Goal: Information Seeking & Learning: Learn about a topic

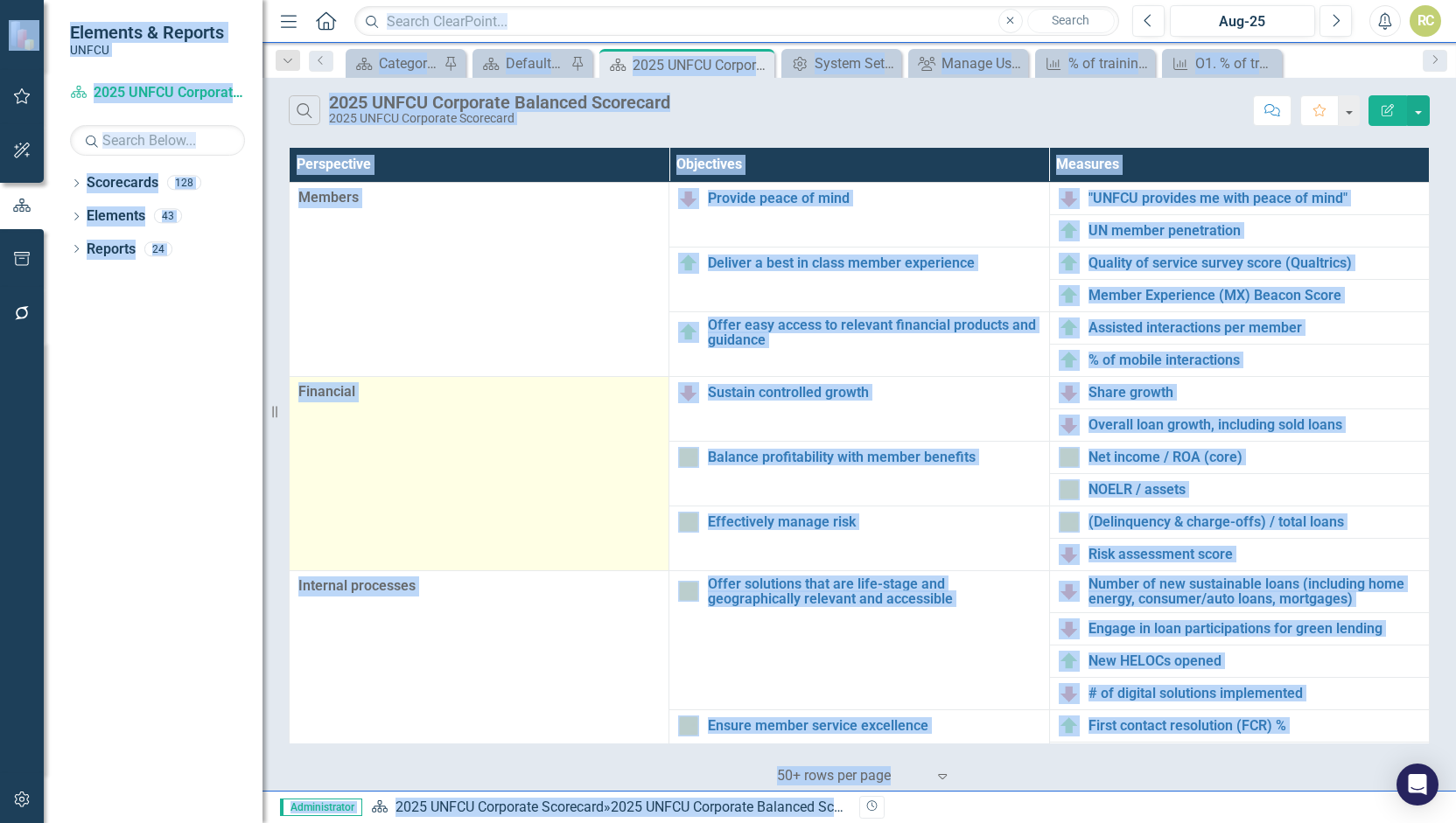
click at [560, 377] on td "Financial" at bounding box center [479, 473] width 380 height 195
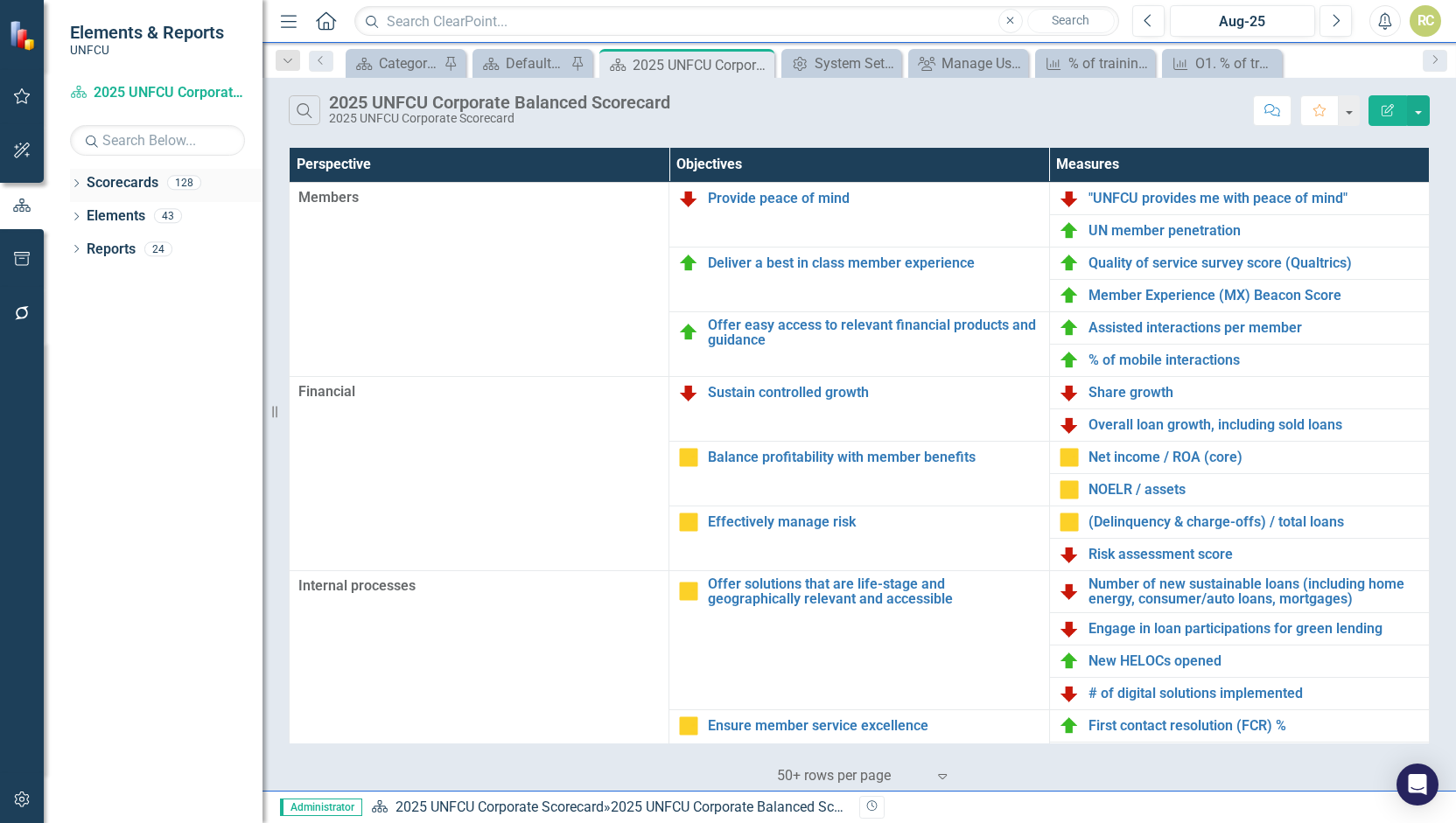
click at [81, 181] on icon "Dropdown" at bounding box center [76, 186] width 12 height 10
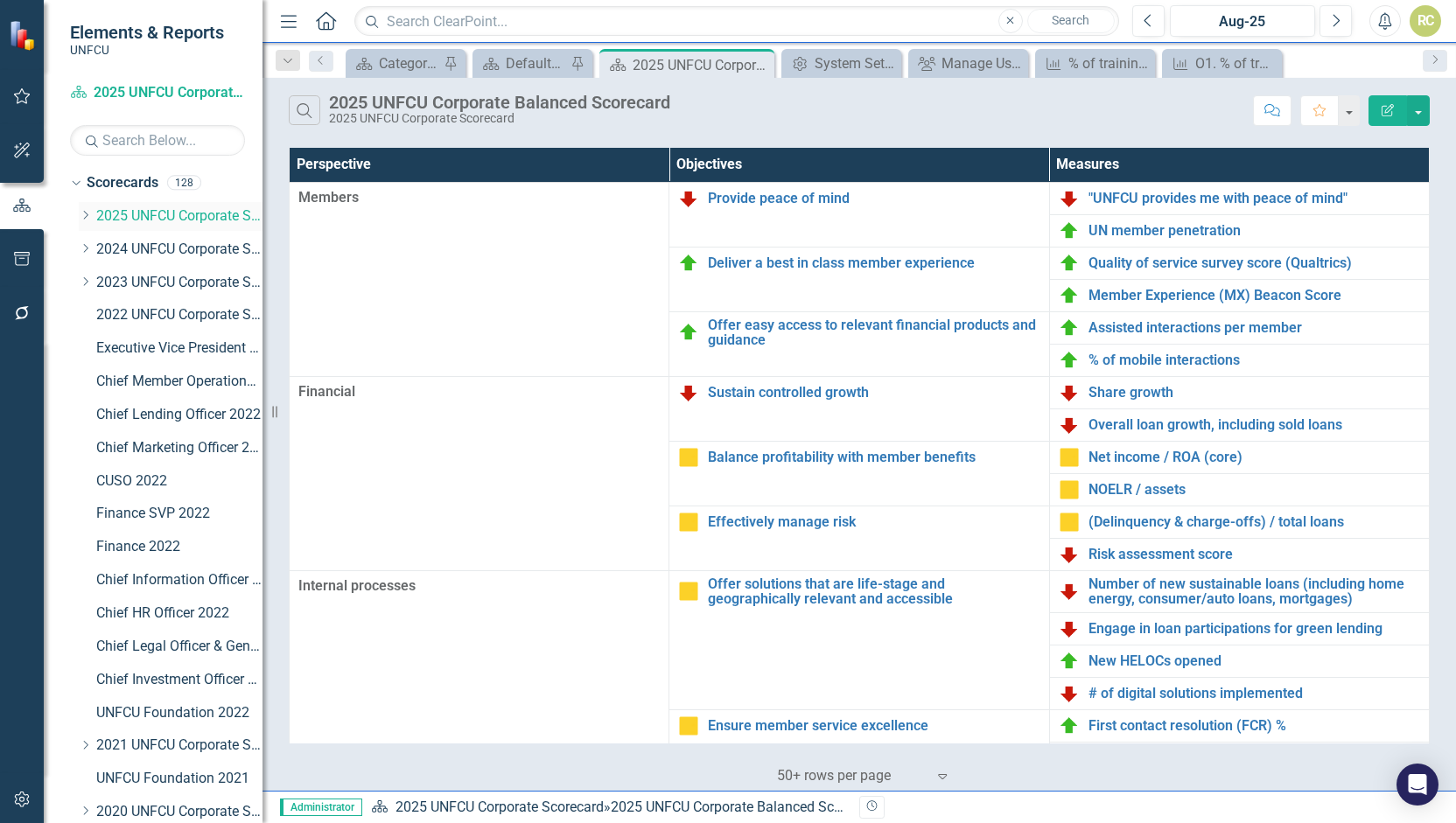
click at [89, 218] on icon "Dropdown" at bounding box center [85, 215] width 13 height 11
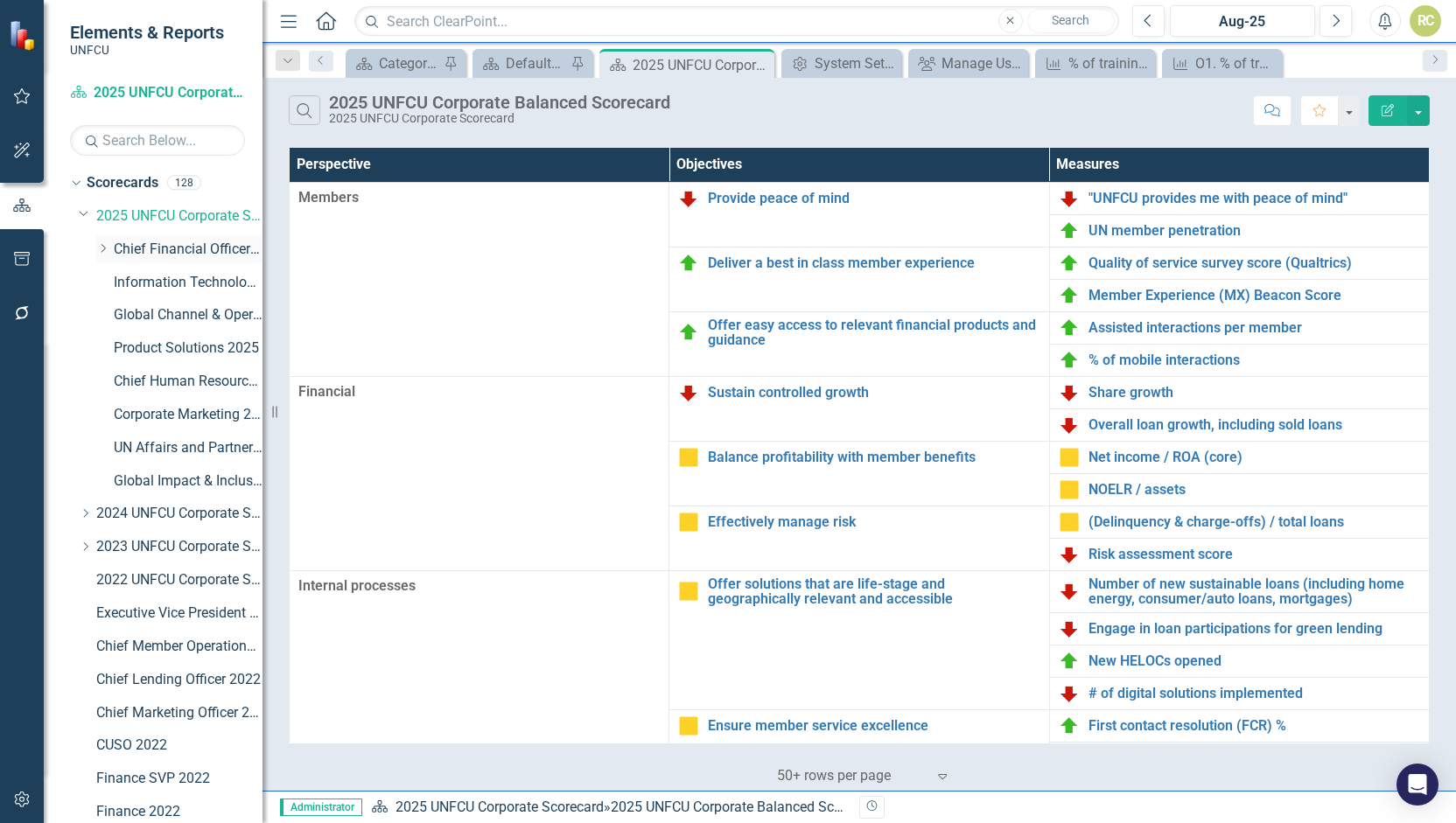
click at [144, 246] on link "Chief Financial Officer 2025" at bounding box center [188, 249] width 149 height 20
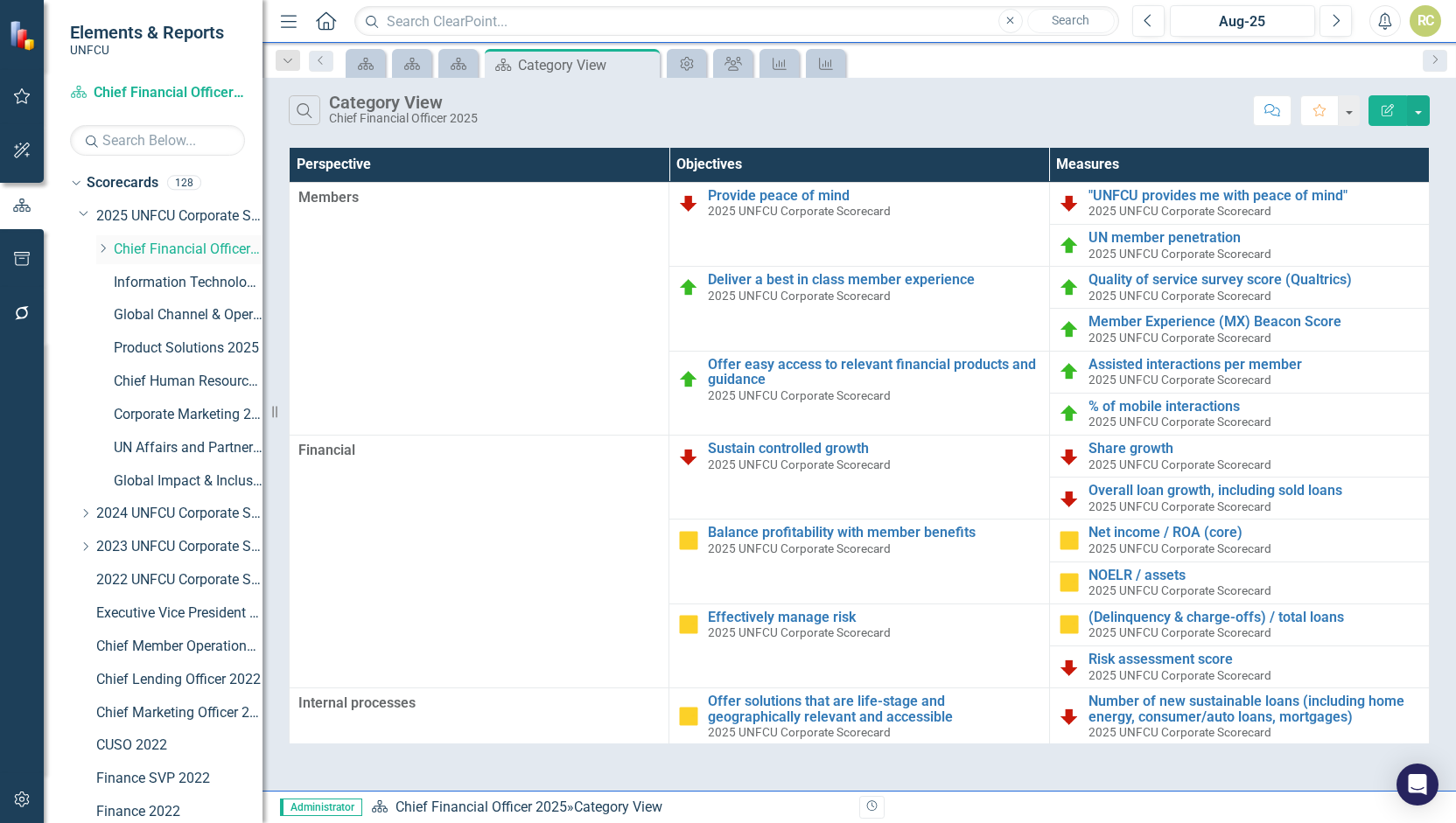
click at [106, 251] on icon "Dropdown" at bounding box center [102, 248] width 13 height 11
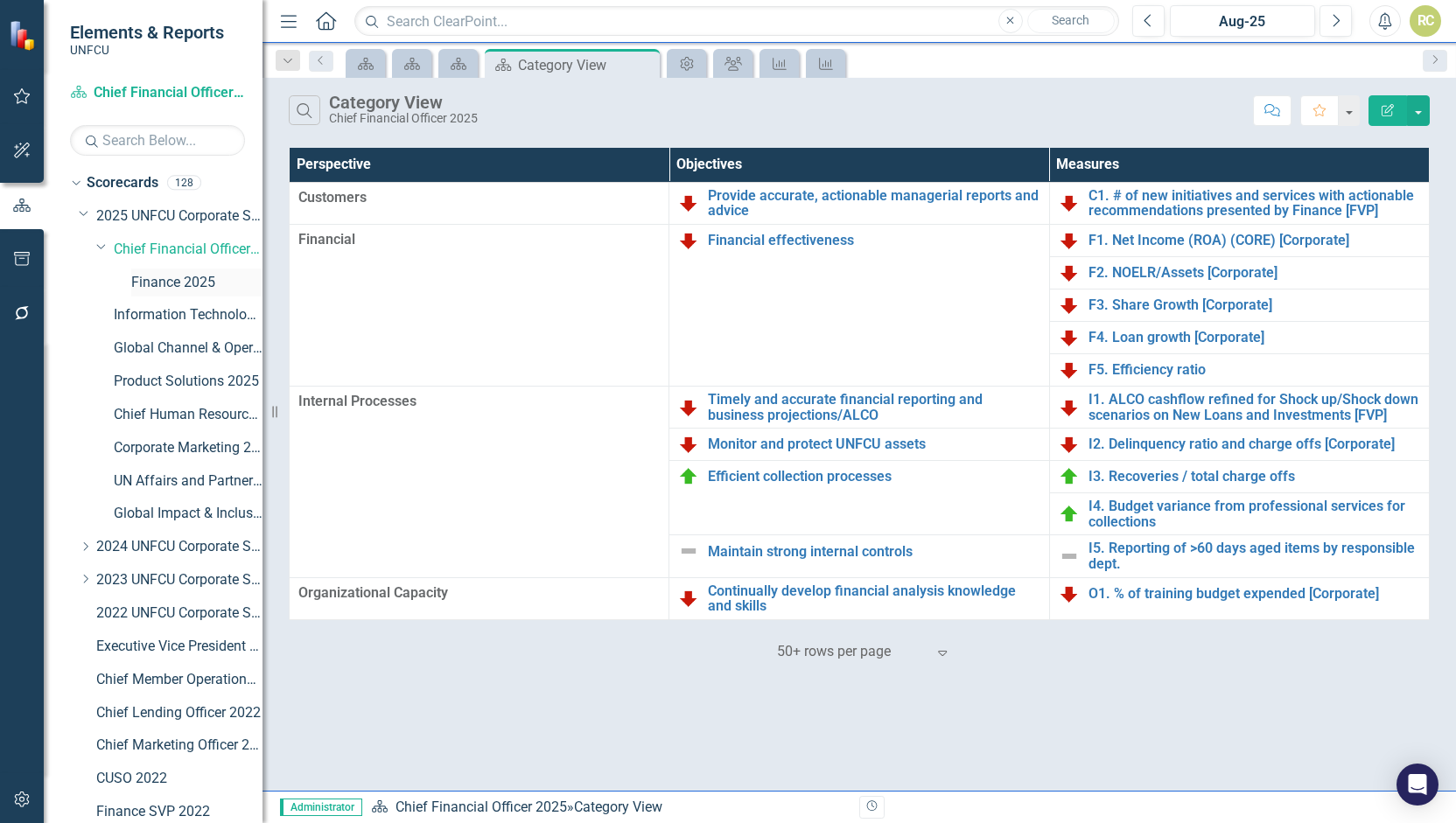
click at [147, 277] on link "Finance 2025" at bounding box center [198, 283] width 132 height 20
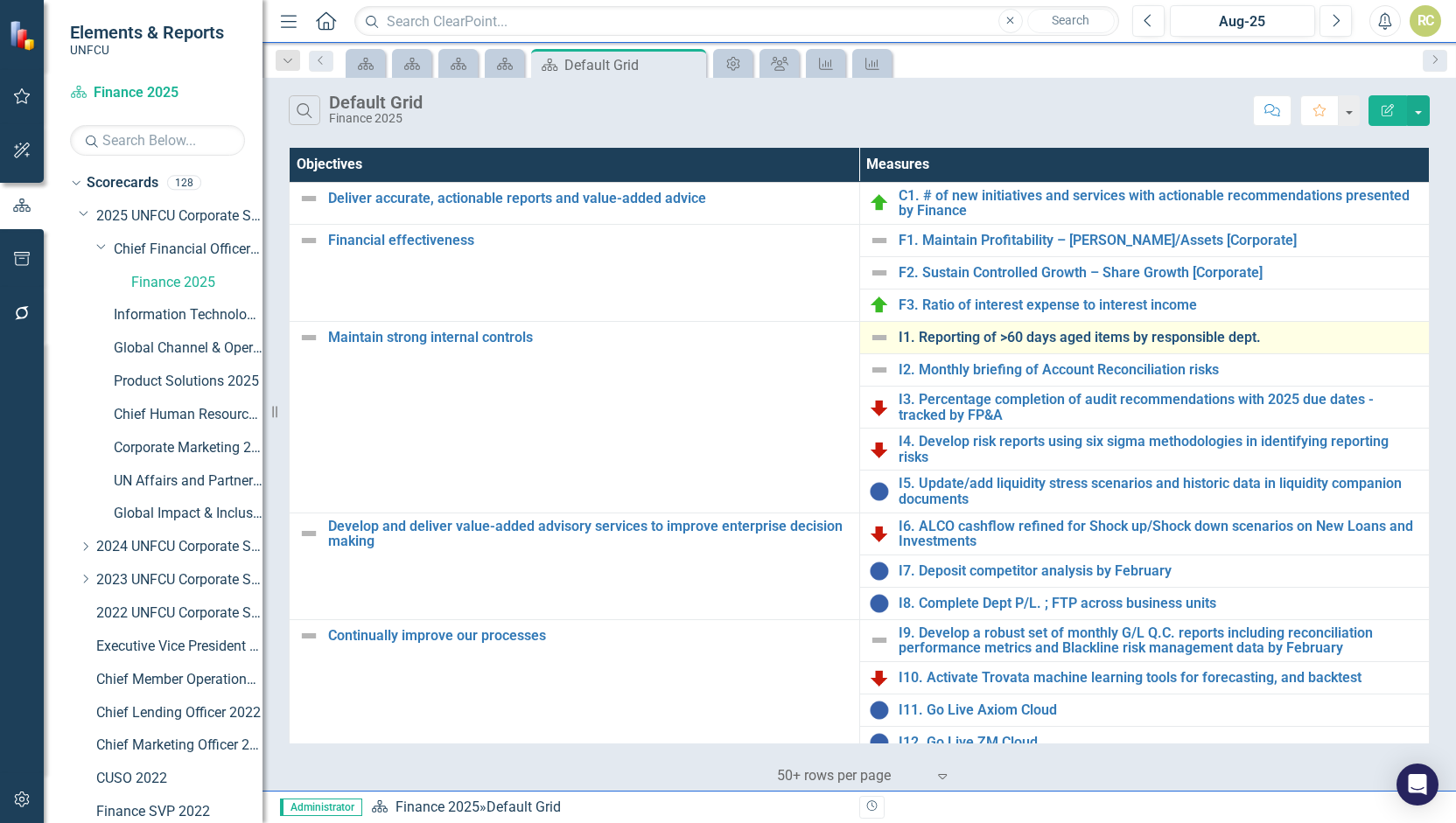
click at [962, 330] on link "I1. Reporting of >60 days aged items by responsible dept." at bounding box center [1161, 338] width 523 height 16
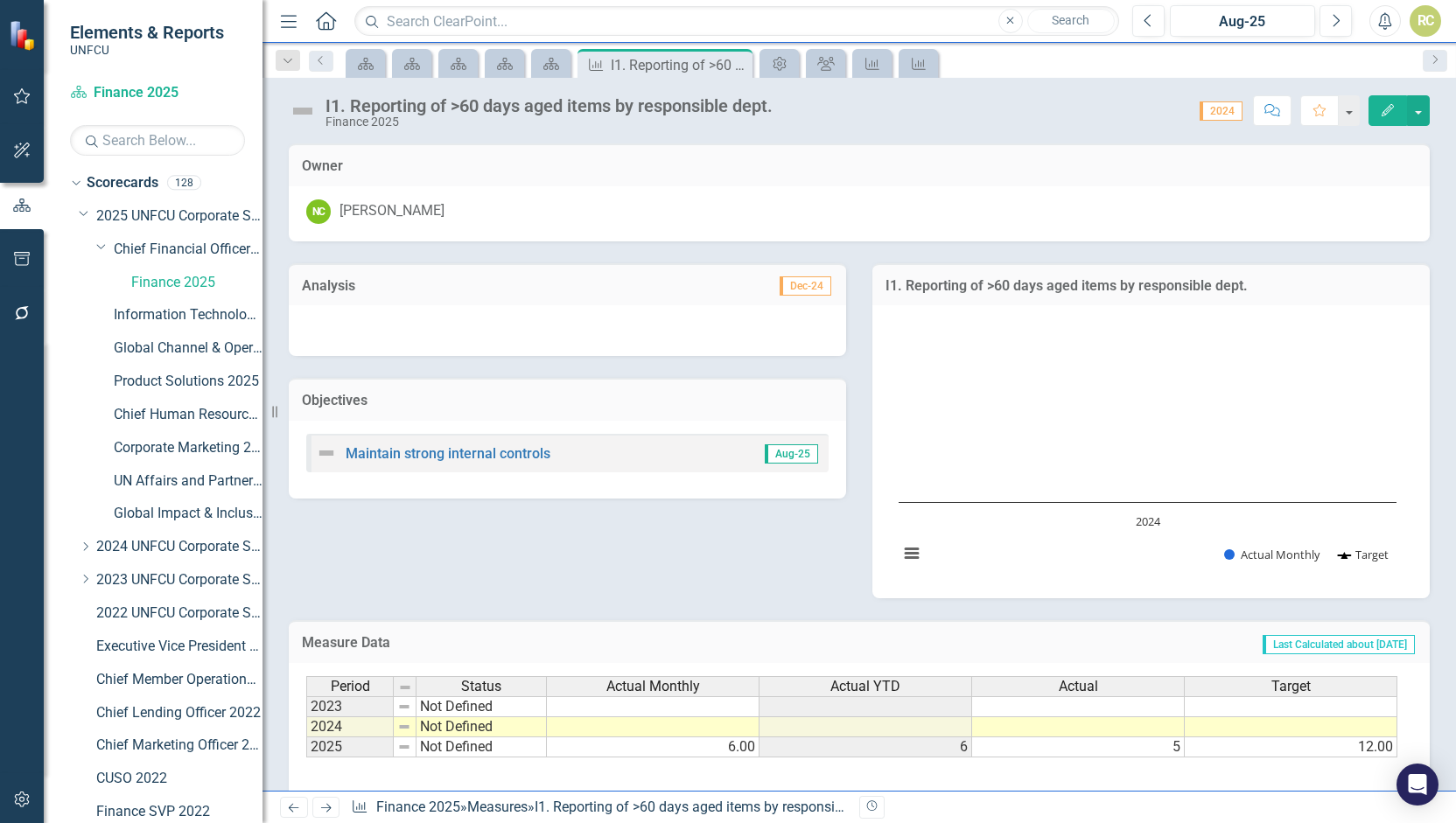
scroll to position [102, 0]
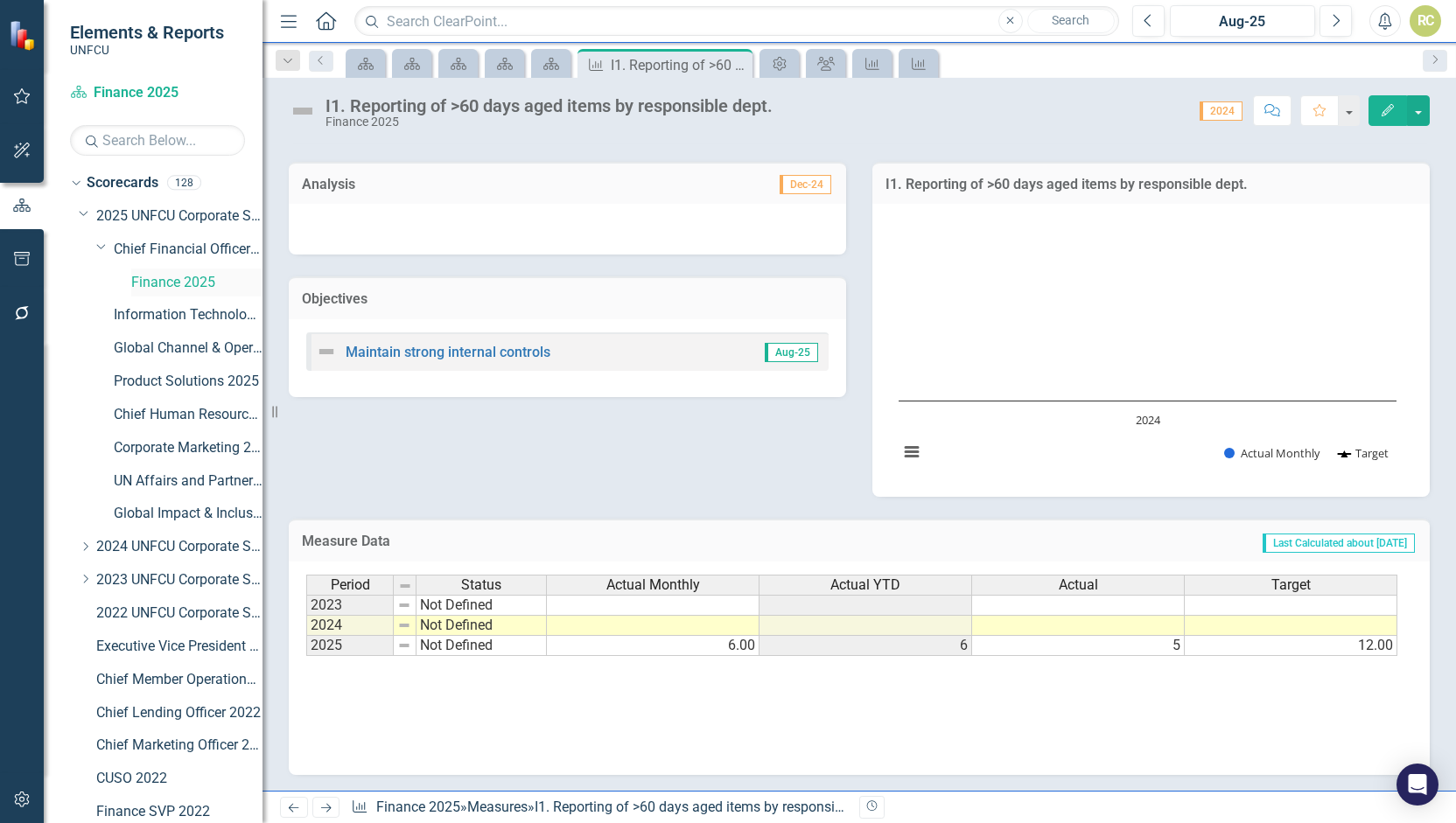
click at [204, 284] on link "Finance 2025" at bounding box center [198, 283] width 132 height 20
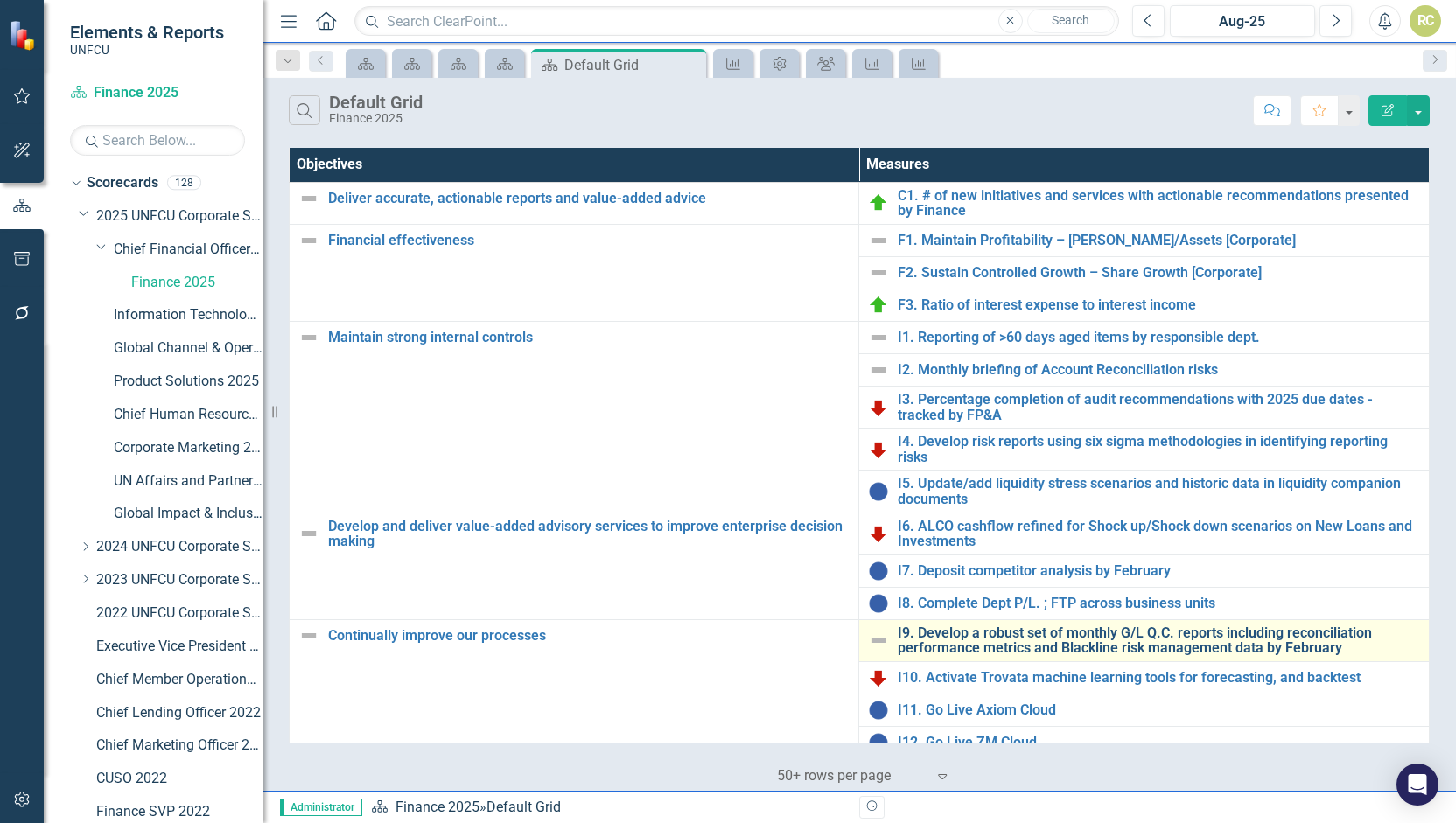
click at [999, 630] on link "I9. Develop a robust set of monthly G/L Q.C. reports including reconciliation p…" at bounding box center [1160, 640] width 523 height 31
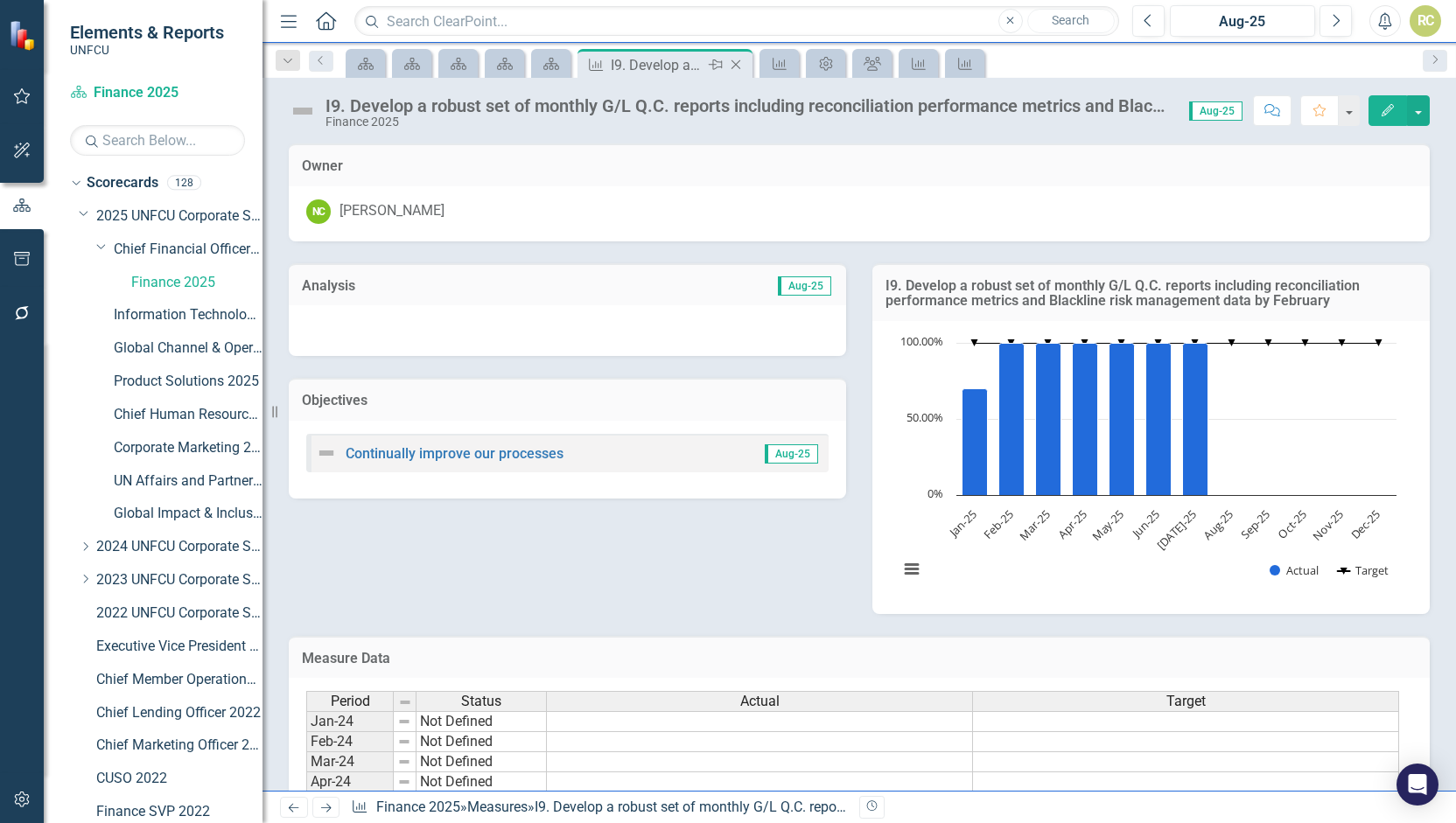
click at [738, 61] on icon at bounding box center [736, 66] width 10 height 10
click at [735, 61] on icon "Close" at bounding box center [736, 65] width 18 height 14
click at [738, 61] on icon at bounding box center [736, 66] width 10 height 10
drag, startPoint x: 733, startPoint y: 59, endPoint x: 745, endPoint y: 67, distance: 14.4
click at [0, 0] on icon "Close" at bounding box center [0, 0] width 0 height 0
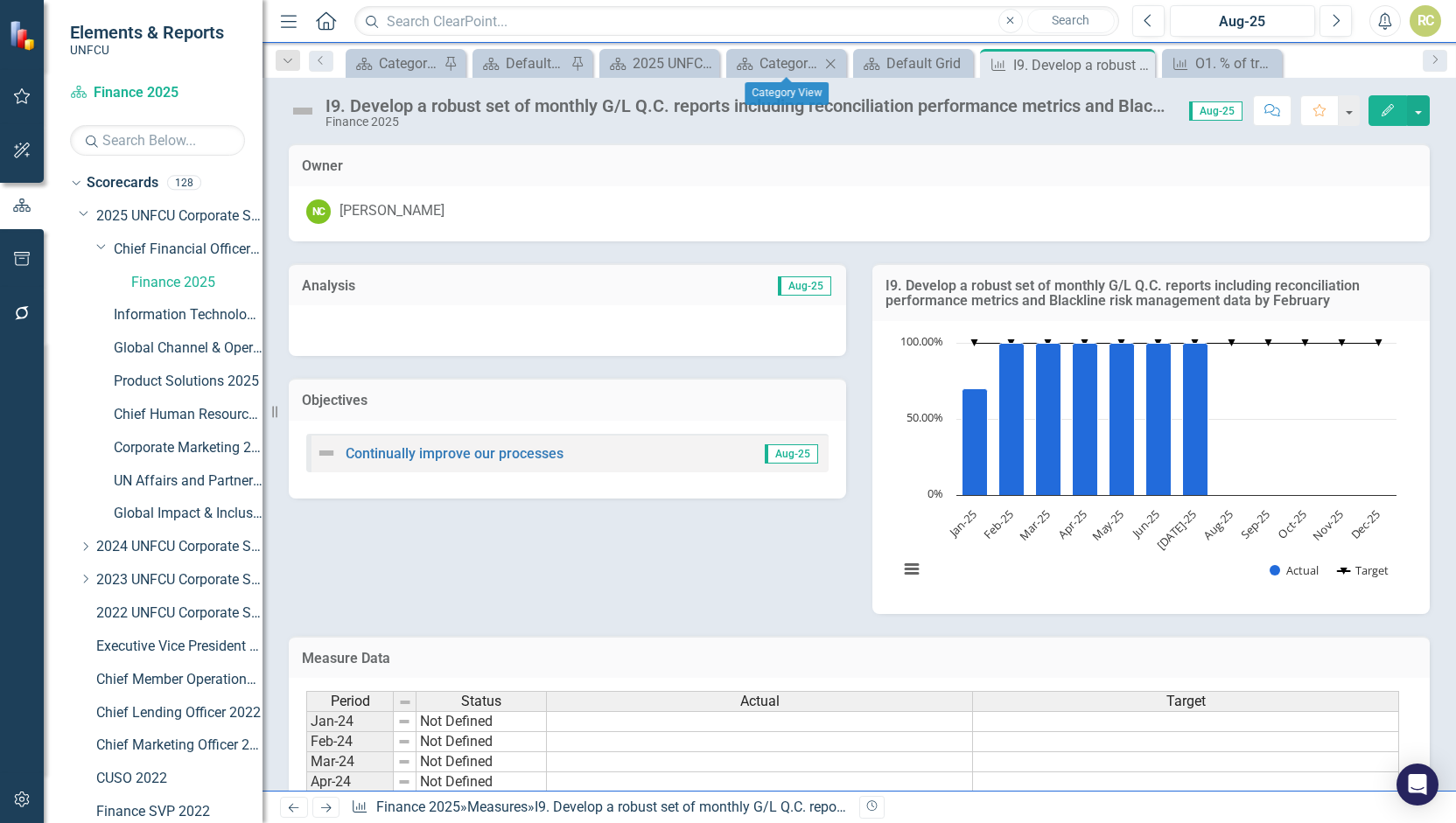
click at [838, 61] on icon "Close" at bounding box center [831, 64] width 18 height 14
click at [909, 62] on icon "Close" at bounding box center [911, 64] width 18 height 14
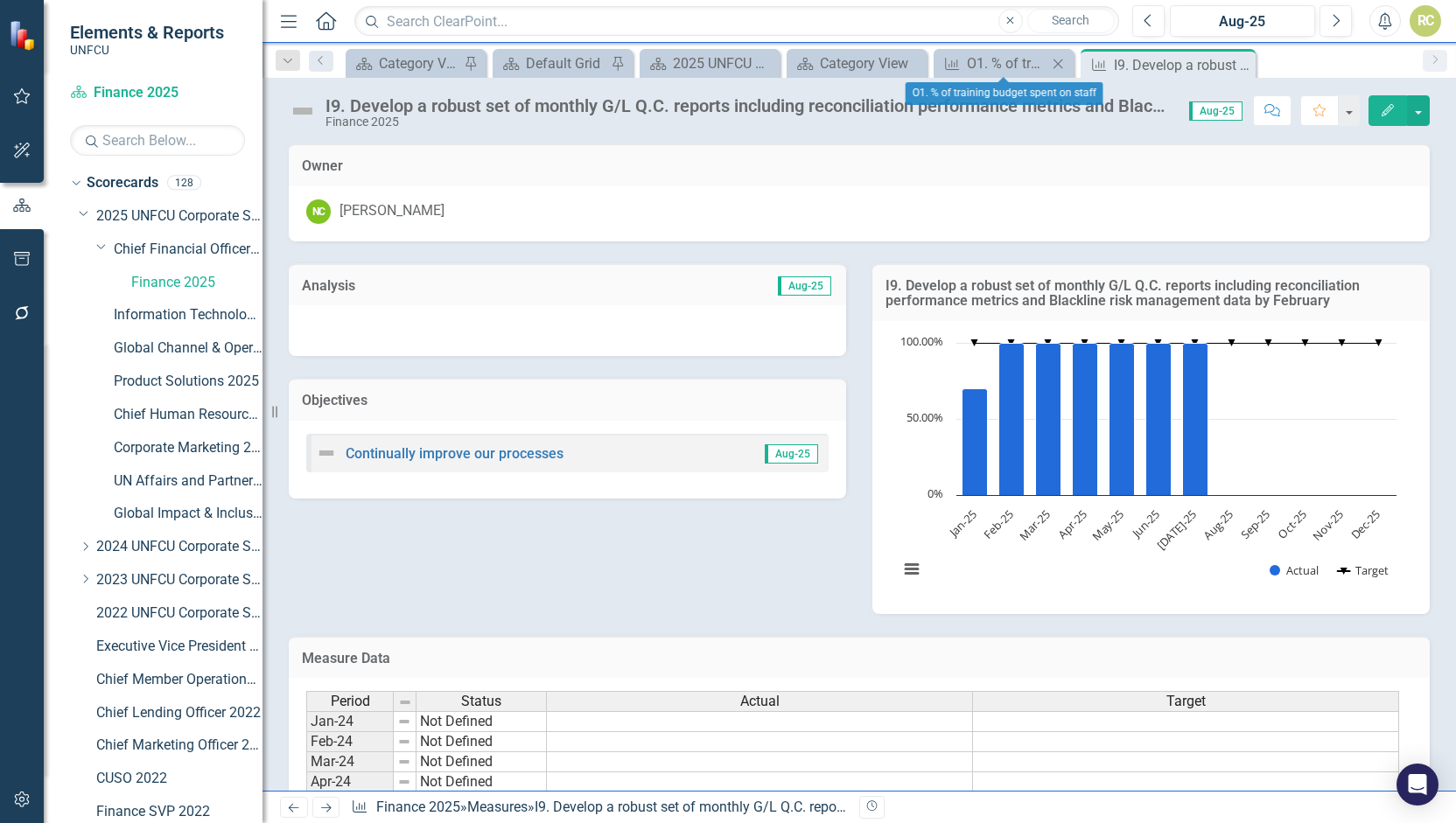
click at [1061, 62] on icon "Close" at bounding box center [1059, 64] width 18 height 14
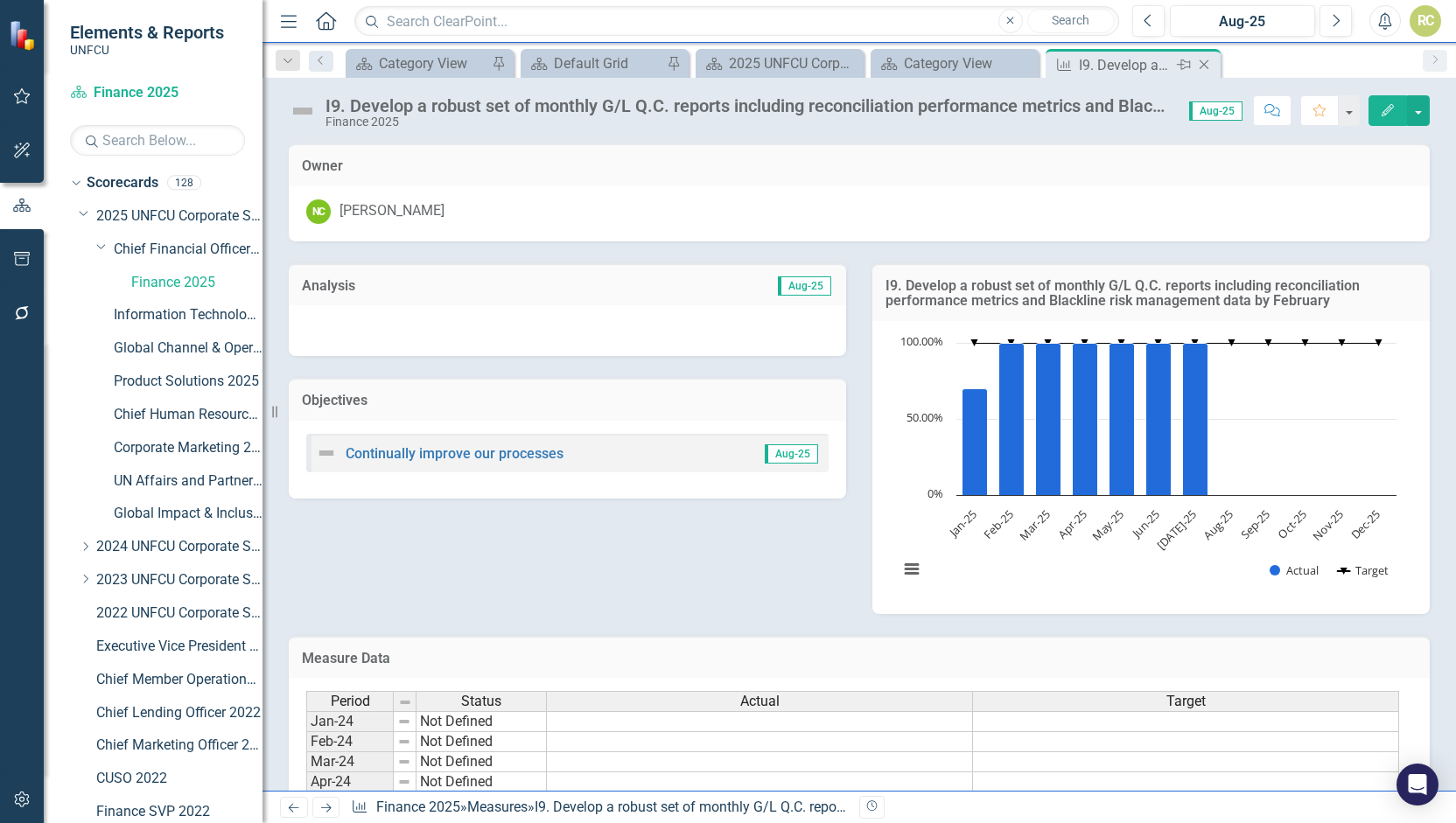
click at [1208, 64] on icon "Close" at bounding box center [1205, 65] width 18 height 14
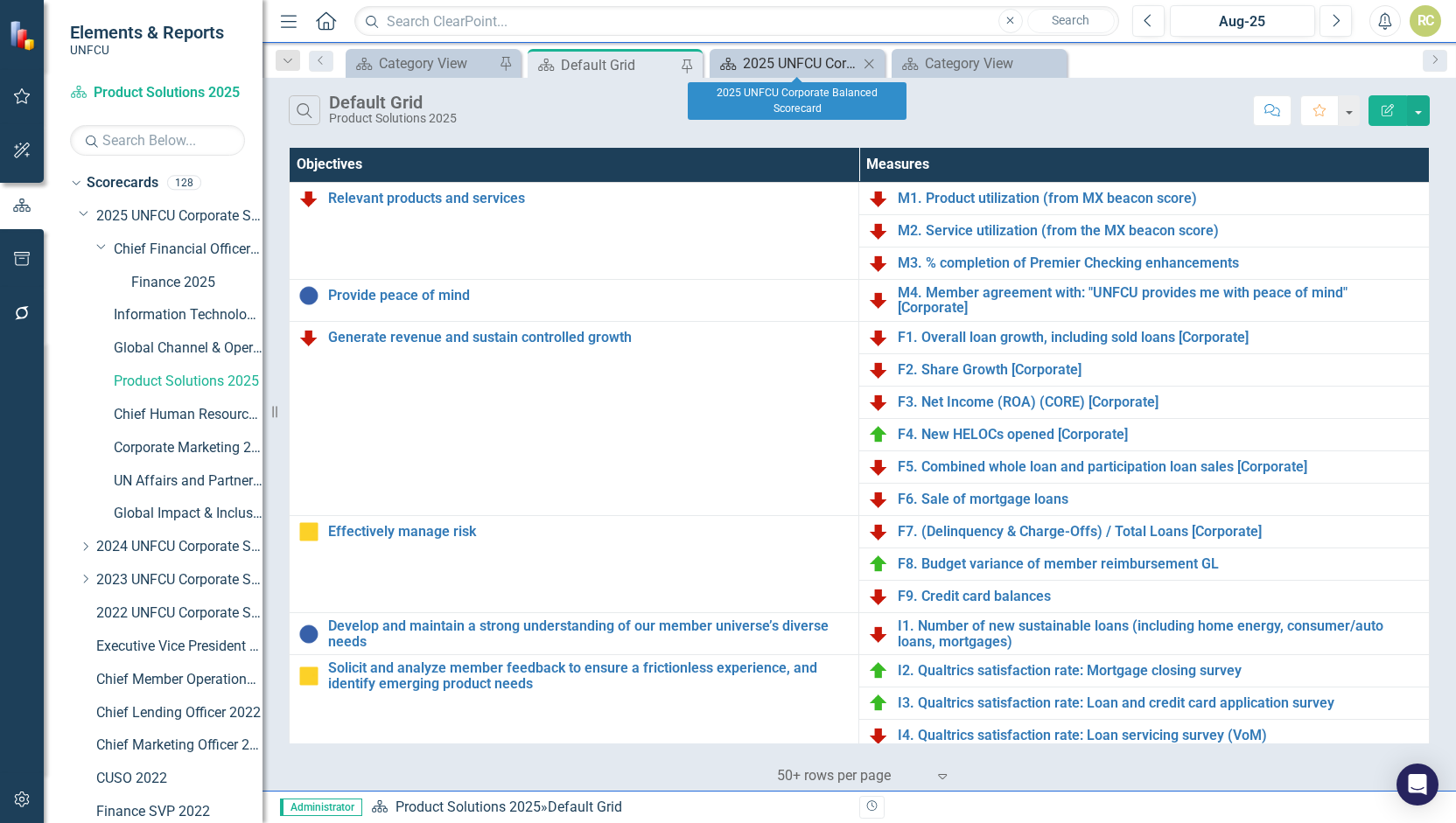
click at [835, 57] on div "2025 UNFCU Corporate Balanced Scorecard" at bounding box center [801, 64] width 116 height 22
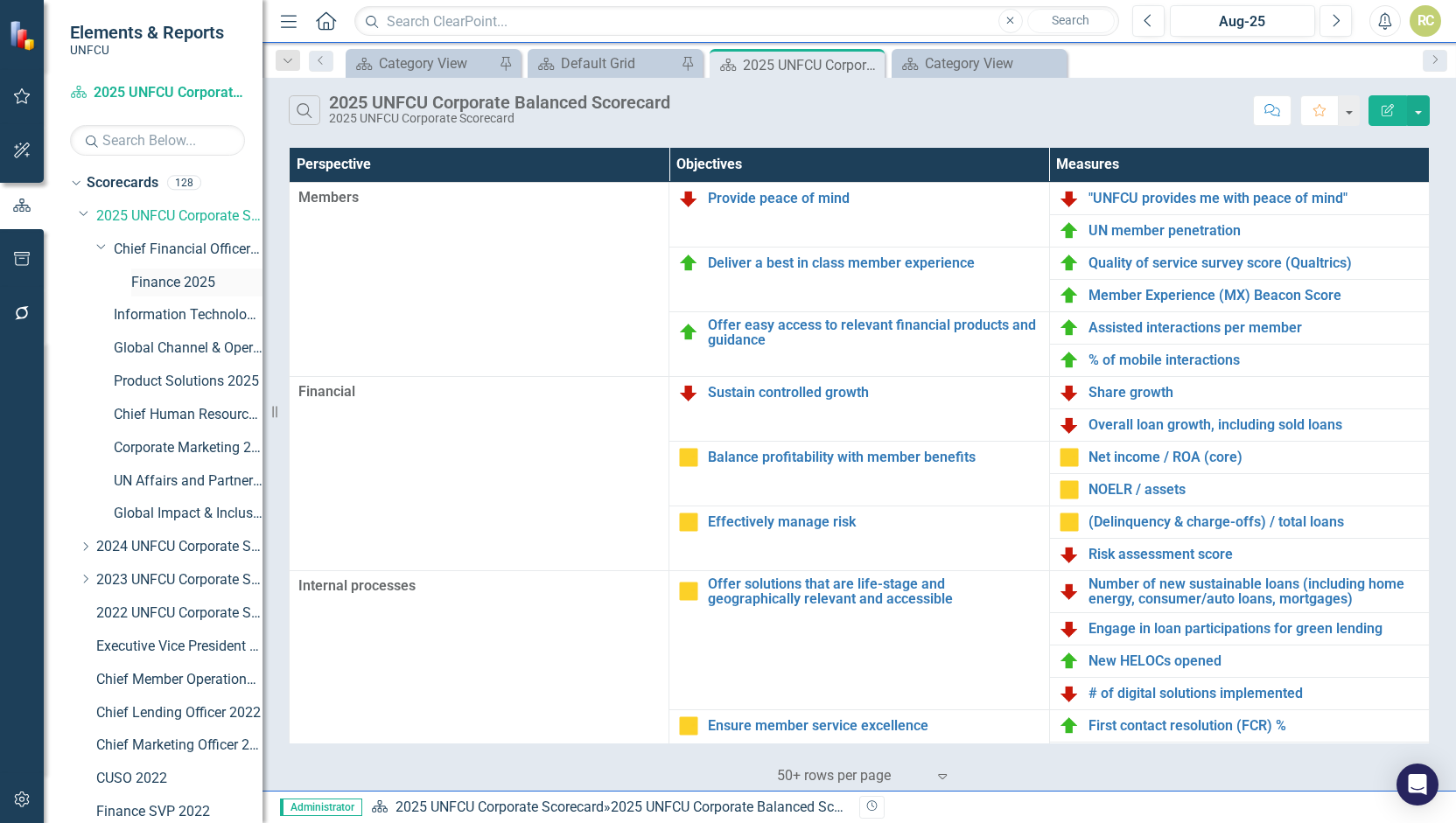
click at [174, 284] on link "Finance 2025" at bounding box center [198, 283] width 132 height 20
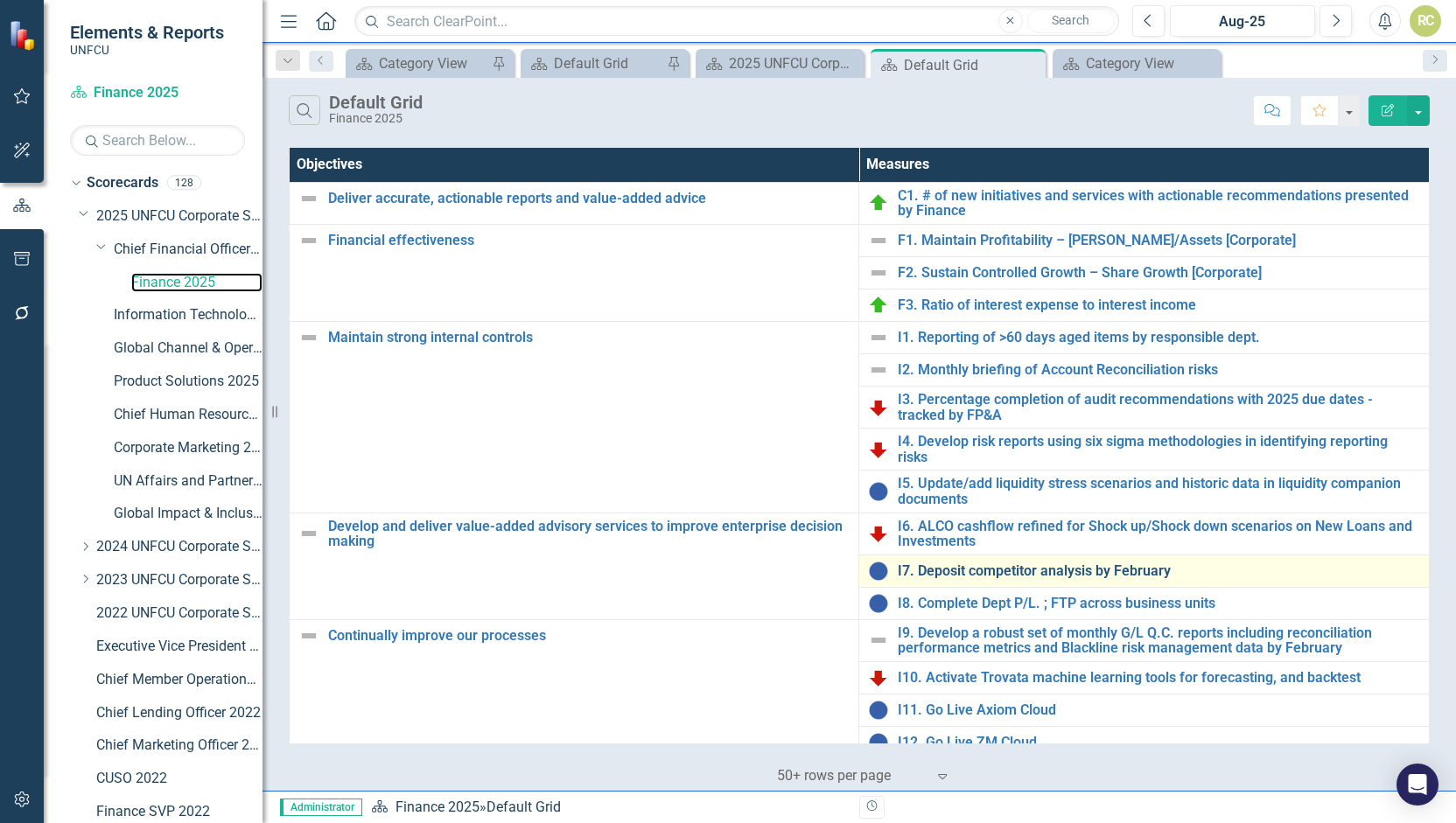
scroll to position [173, 0]
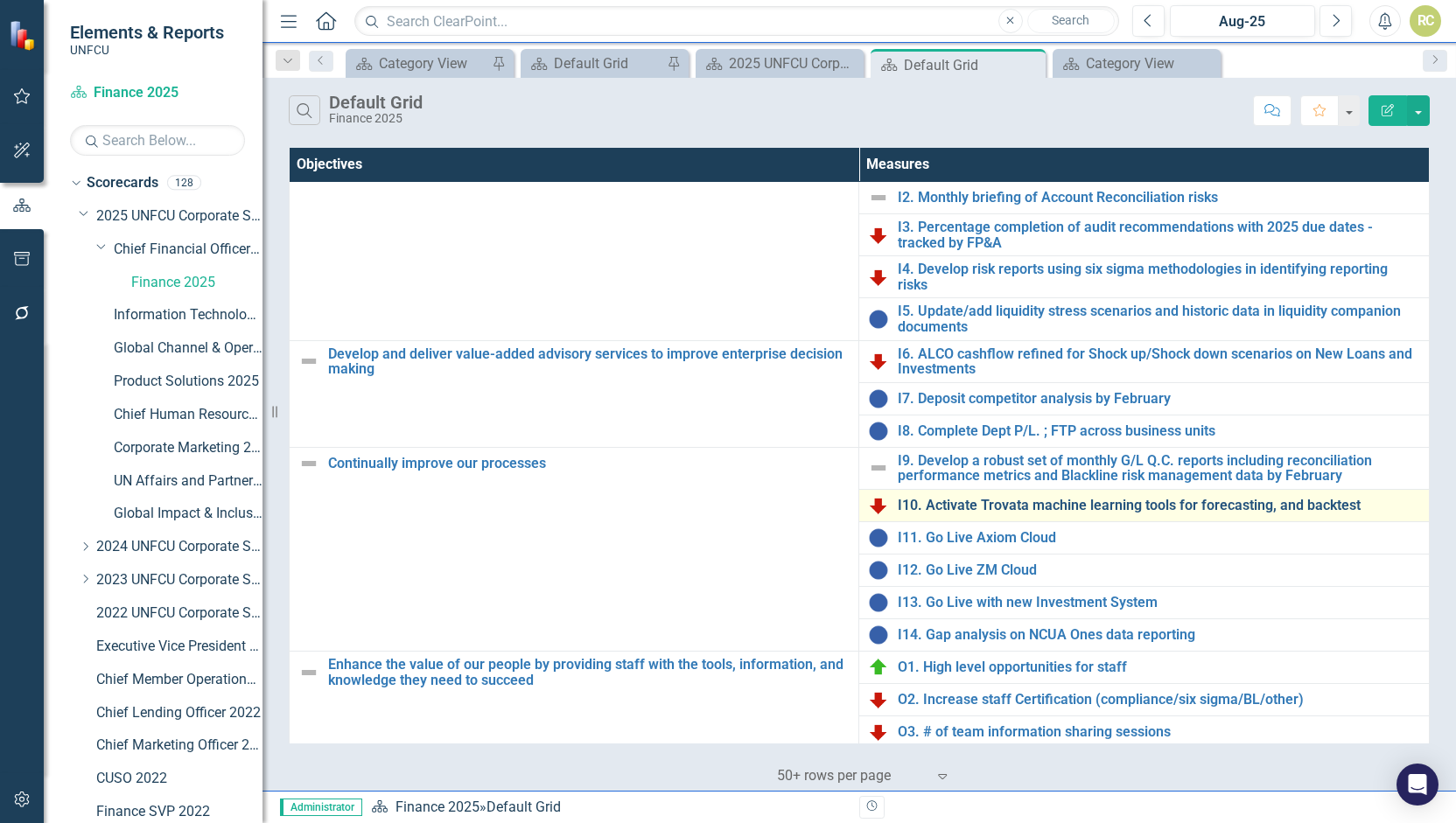
click at [997, 498] on link "I10. Activate Trovata machine learning tools for forecasting, and backtest" at bounding box center [1160, 506] width 523 height 16
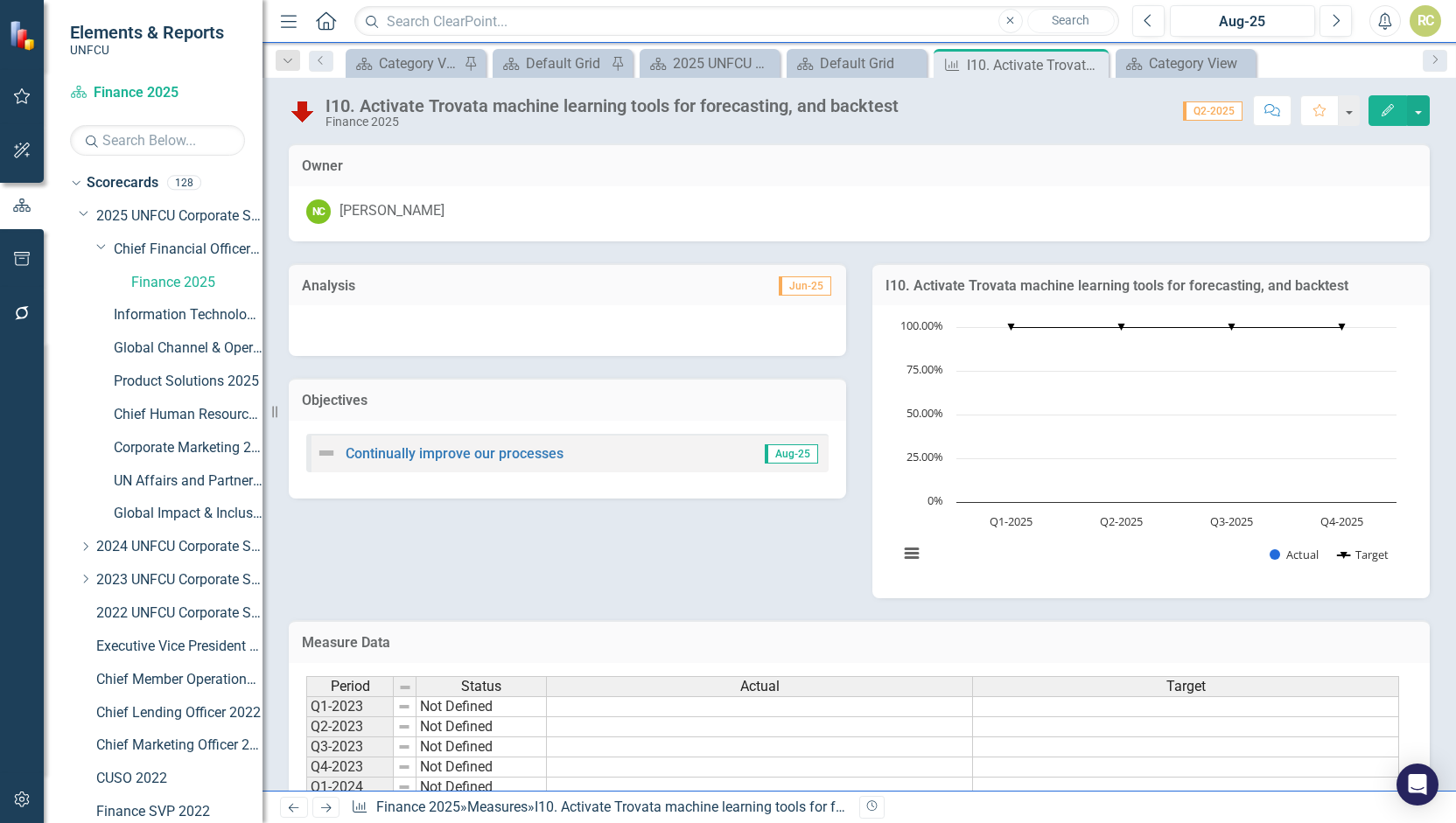
scroll to position [190, 0]
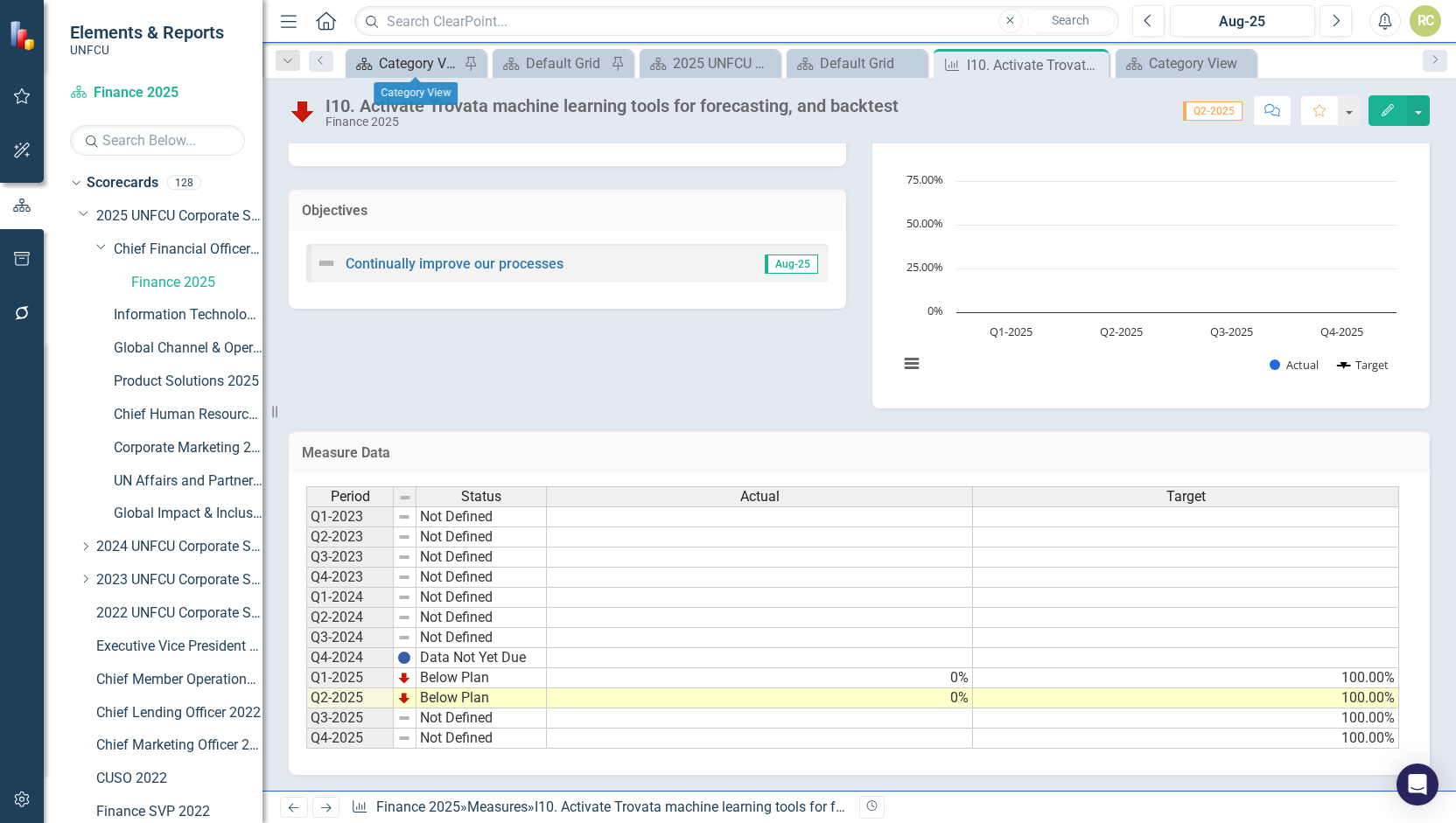
click at [450, 61] on div "Category View" at bounding box center [419, 64] width 81 height 22
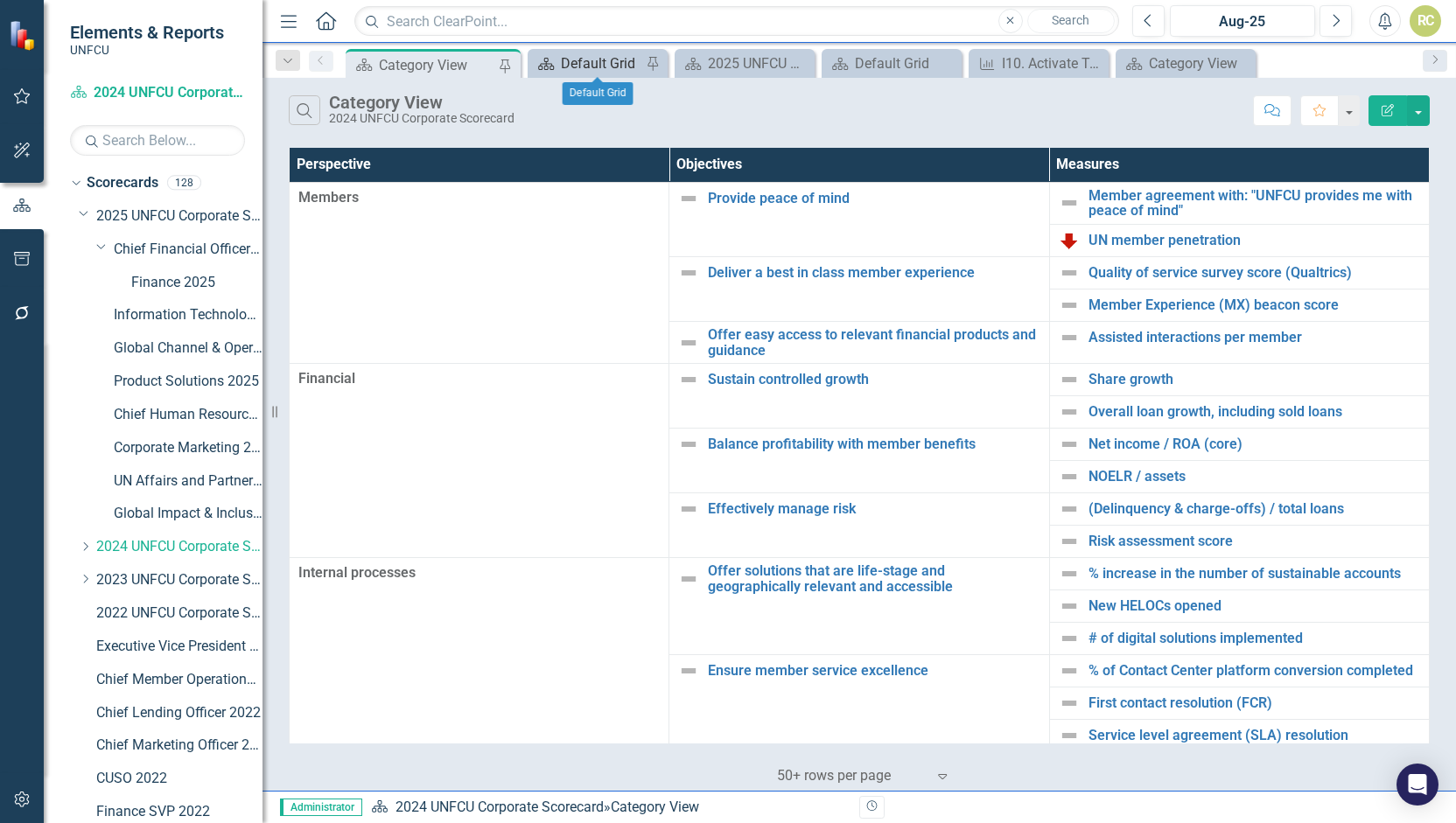
click at [576, 61] on div "Default Grid" at bounding box center [601, 64] width 81 height 22
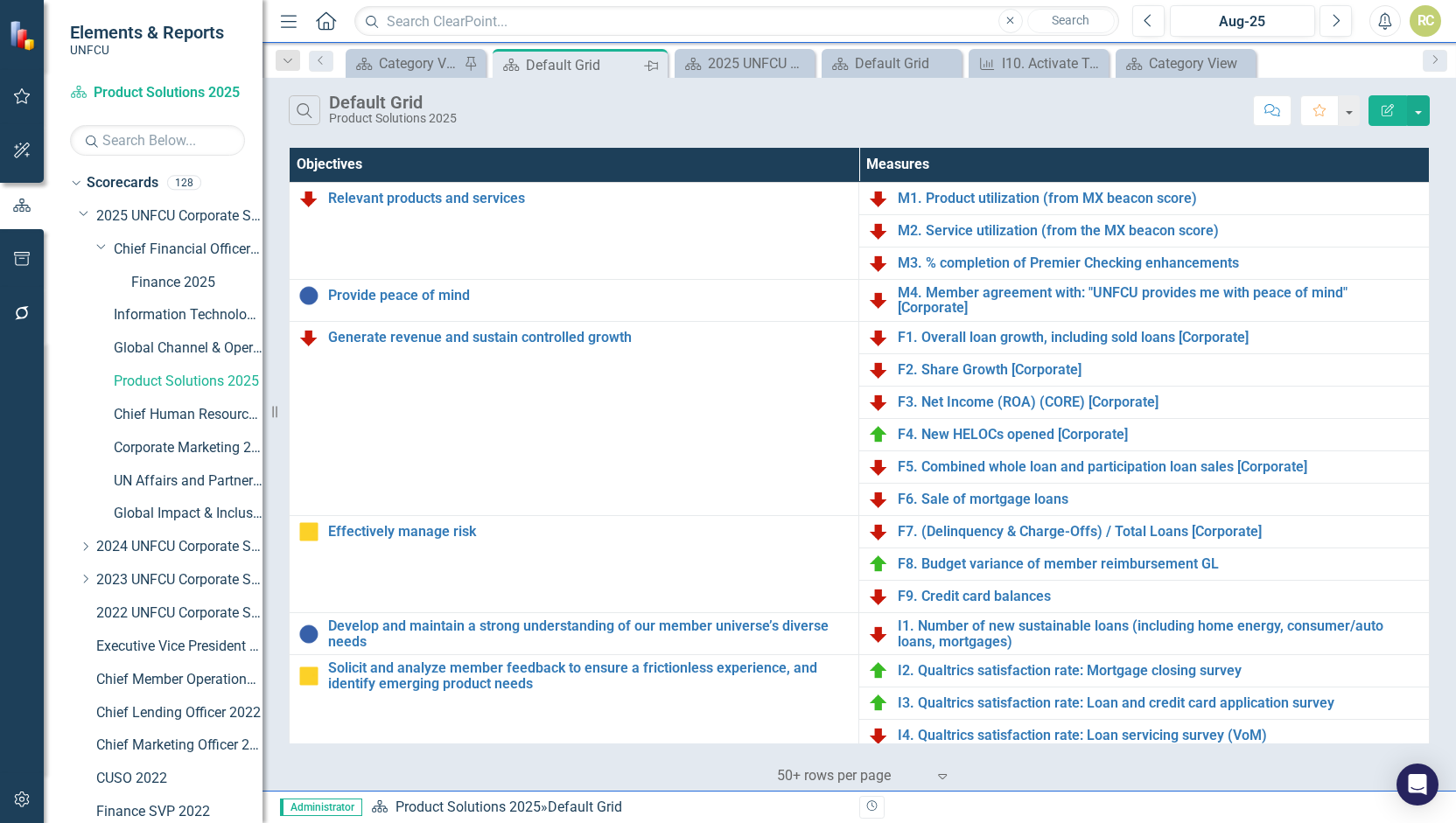
click at [655, 62] on icon "Pin" at bounding box center [652, 66] width 14 height 18
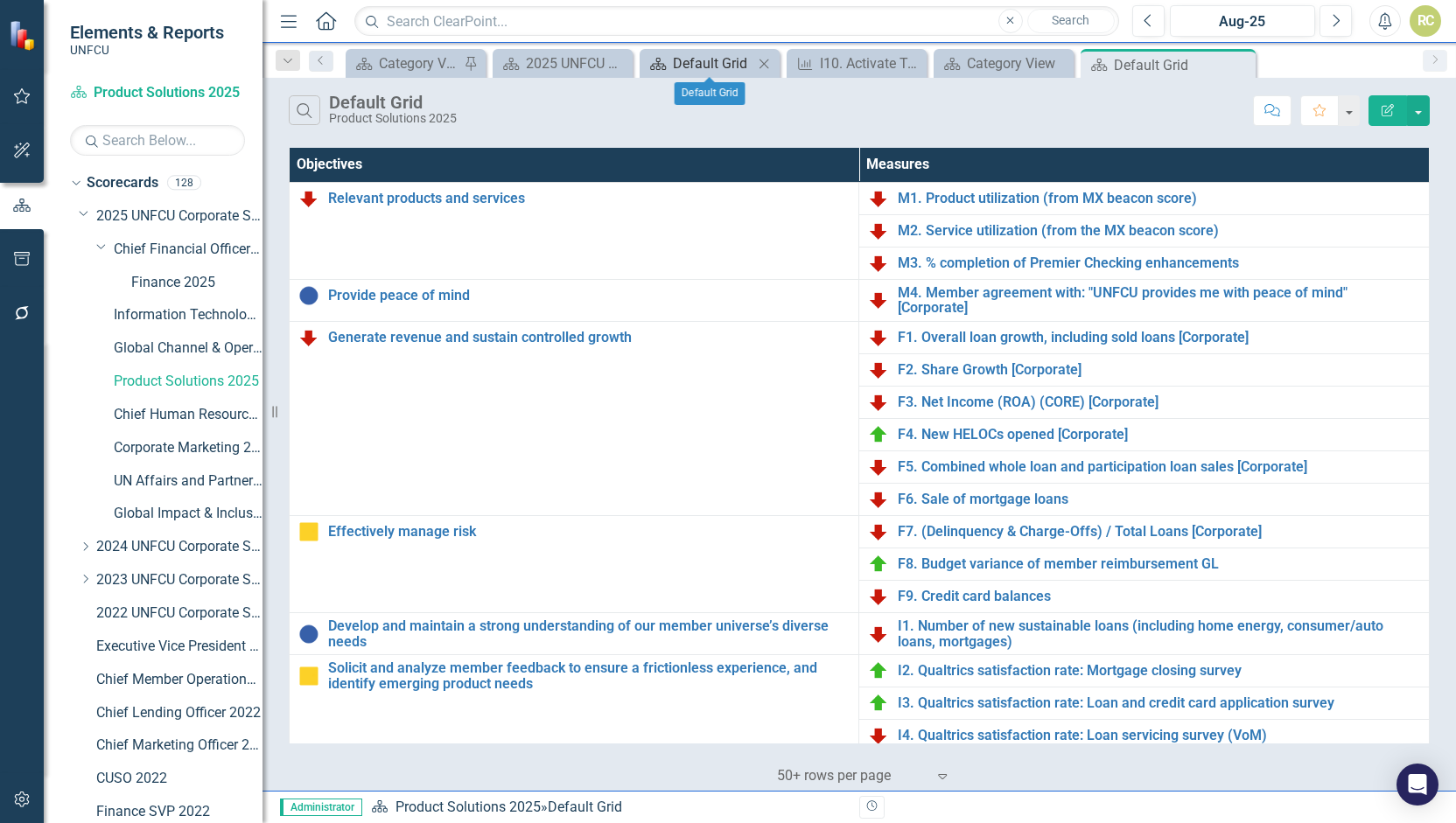
click at [705, 65] on div "Default Grid" at bounding box center [713, 64] width 81 height 22
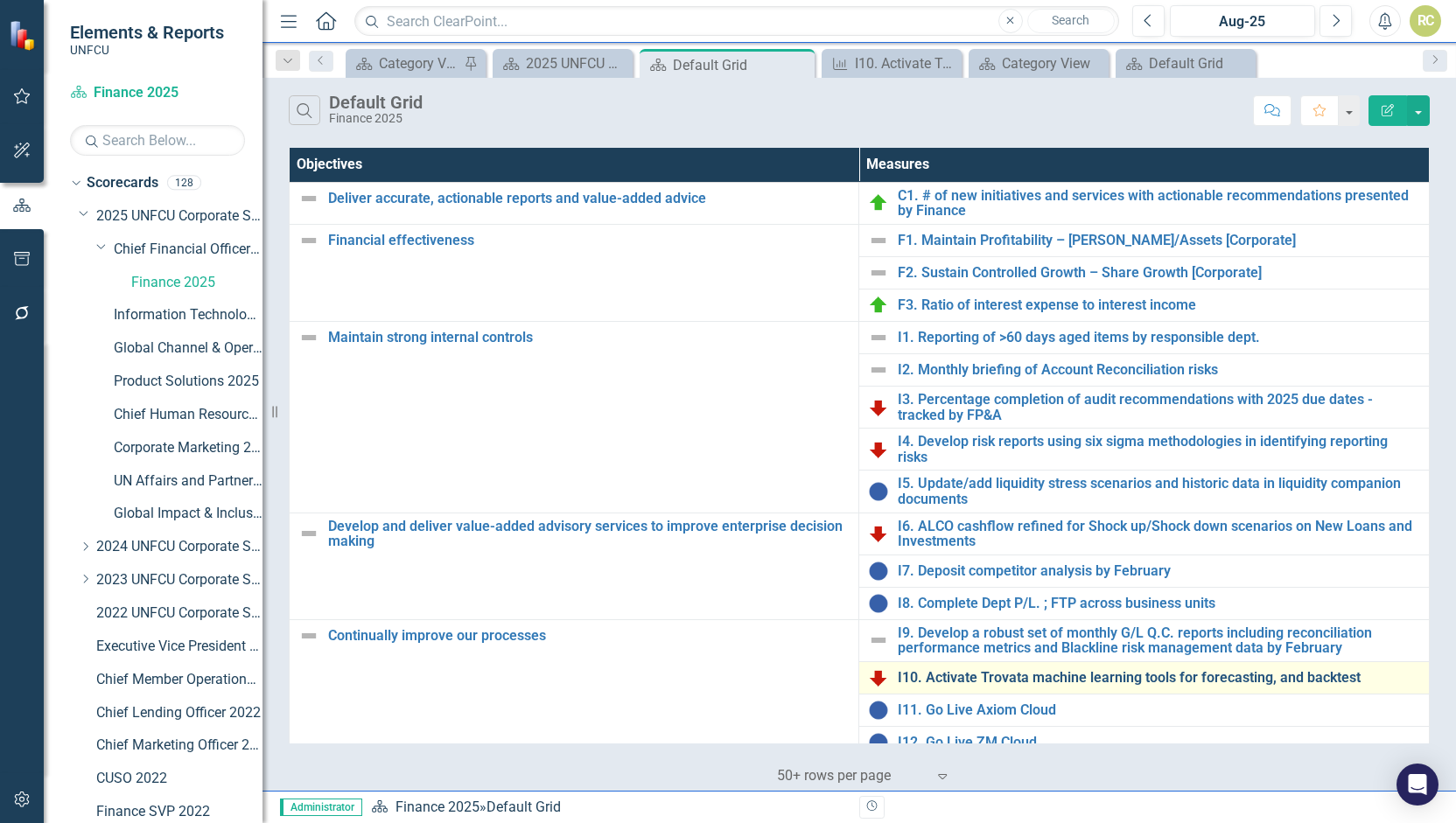
scroll to position [173, 0]
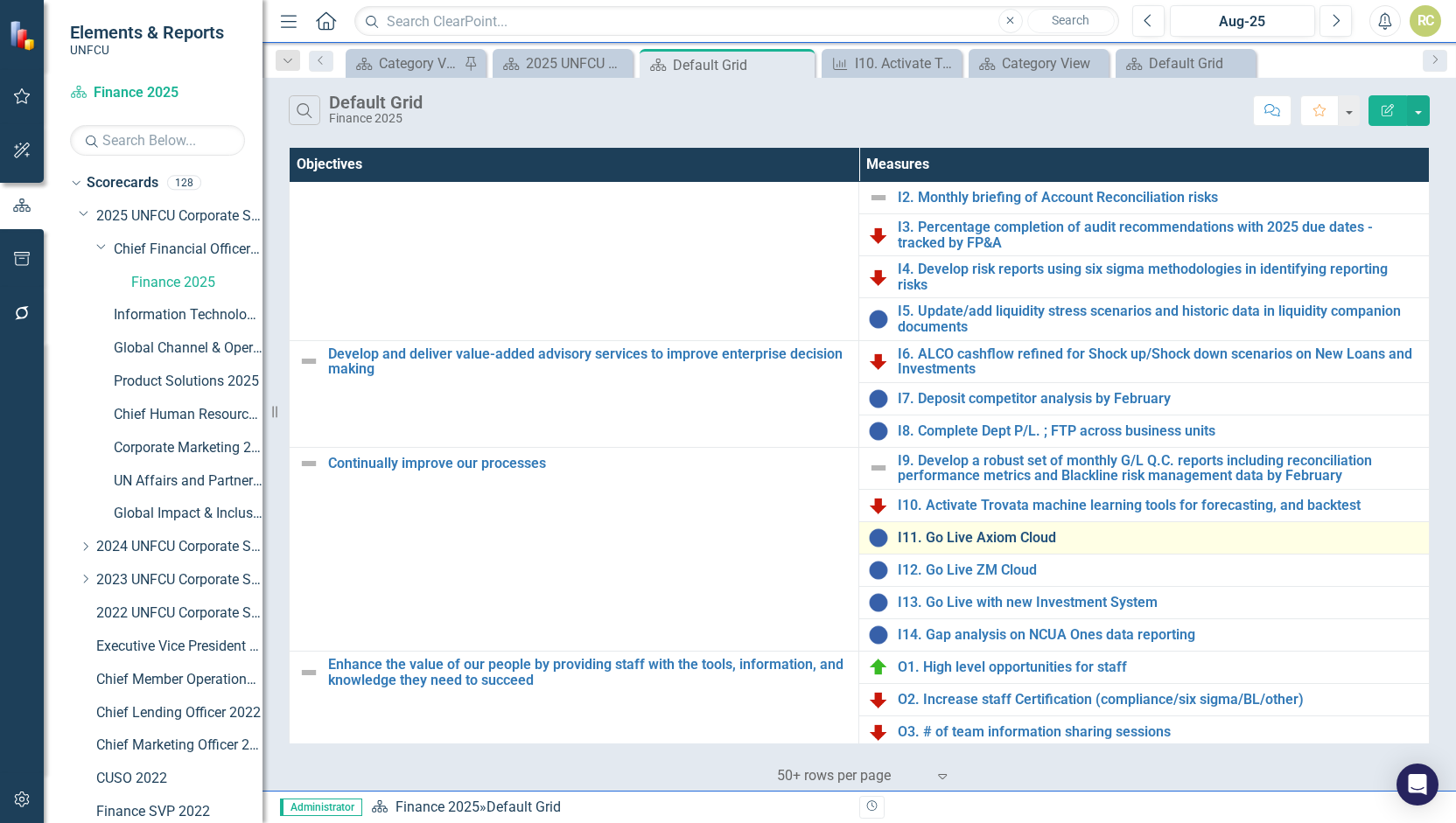
click at [987, 533] on link "I11. Go Live Axiom Cloud" at bounding box center [1160, 539] width 523 height 16
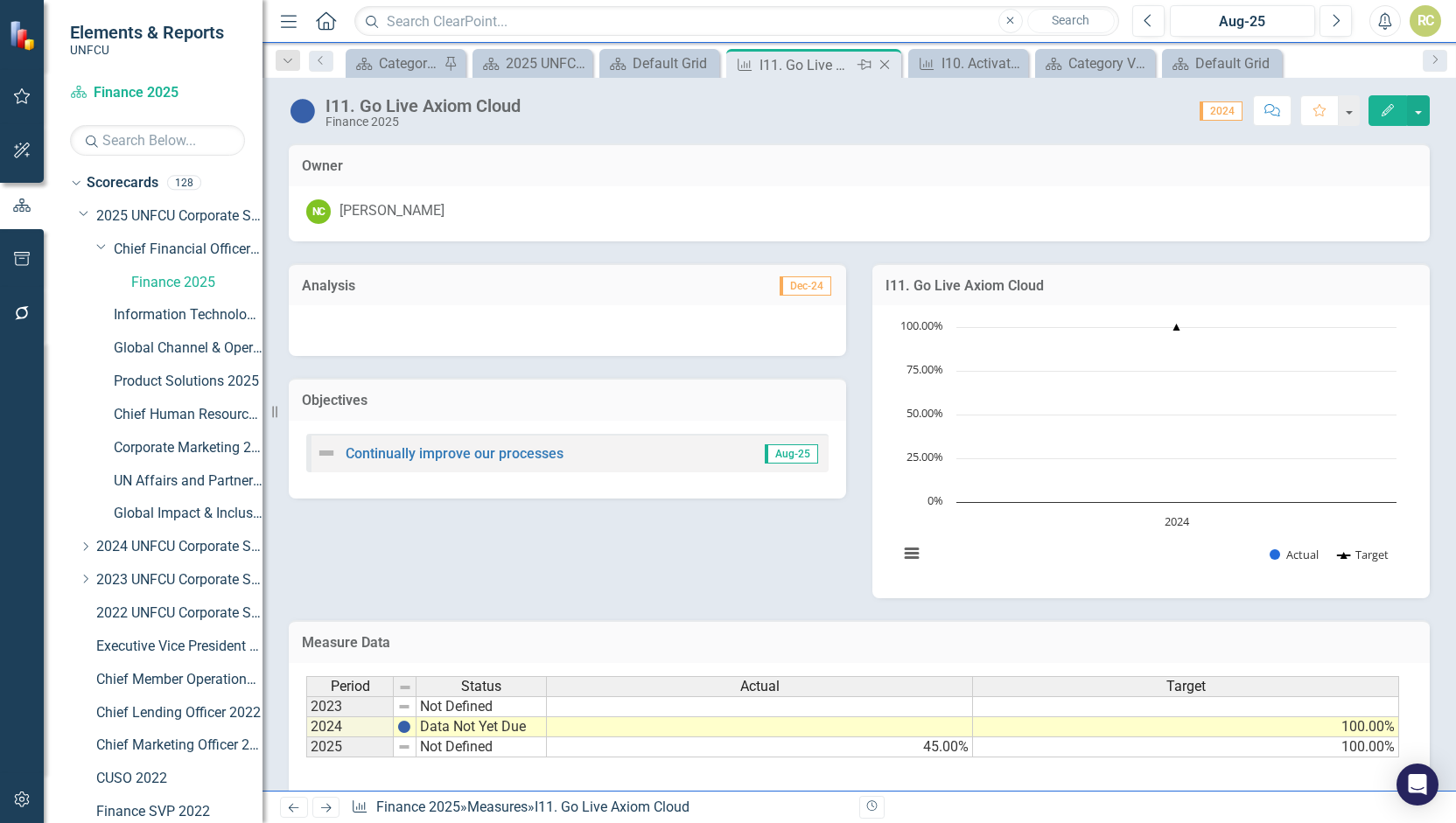
click at [893, 58] on icon "Close" at bounding box center [885, 65] width 18 height 14
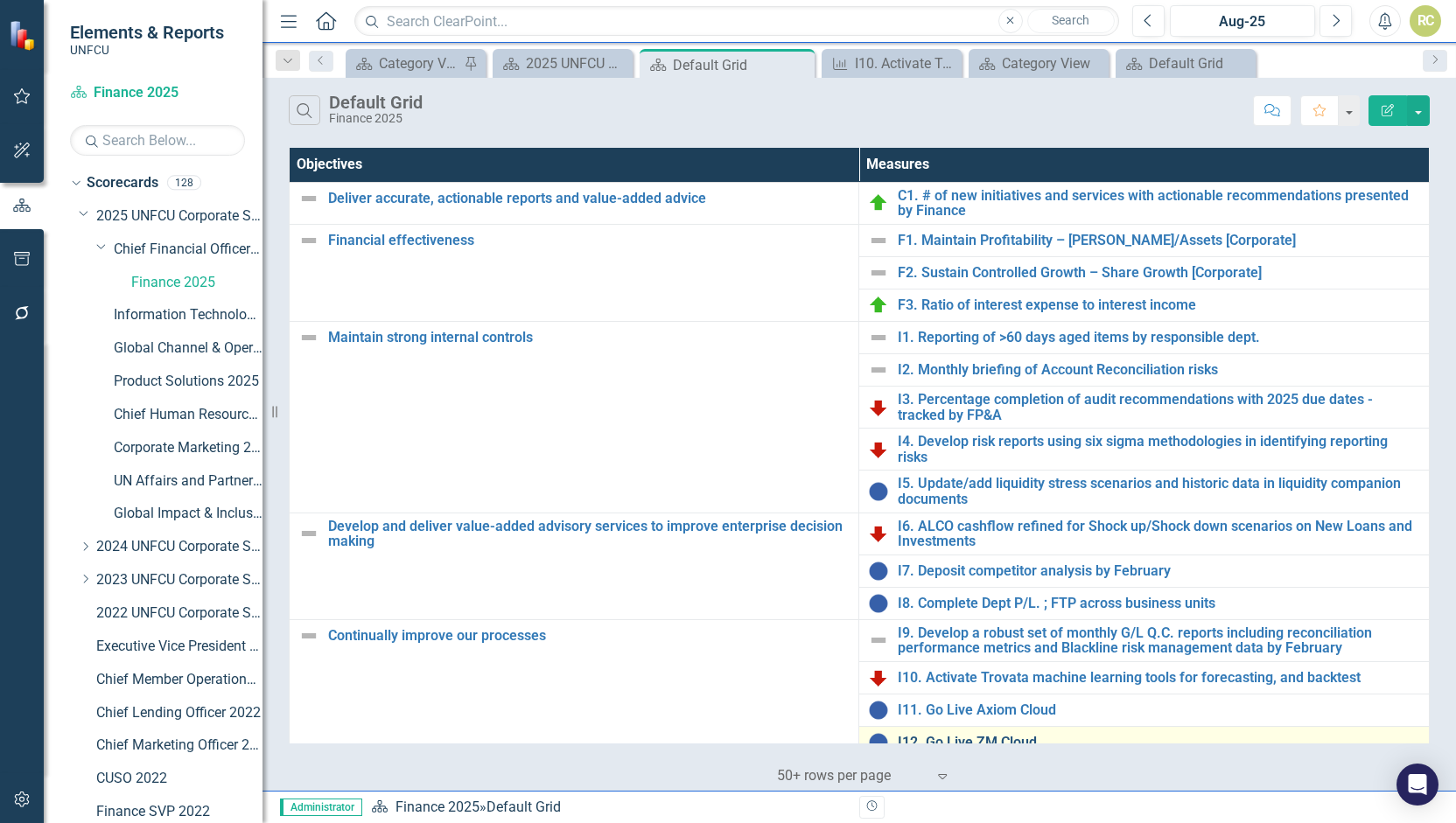
click at [1012, 735] on link "I12. Go Live ZM Cloud" at bounding box center [1160, 743] width 523 height 16
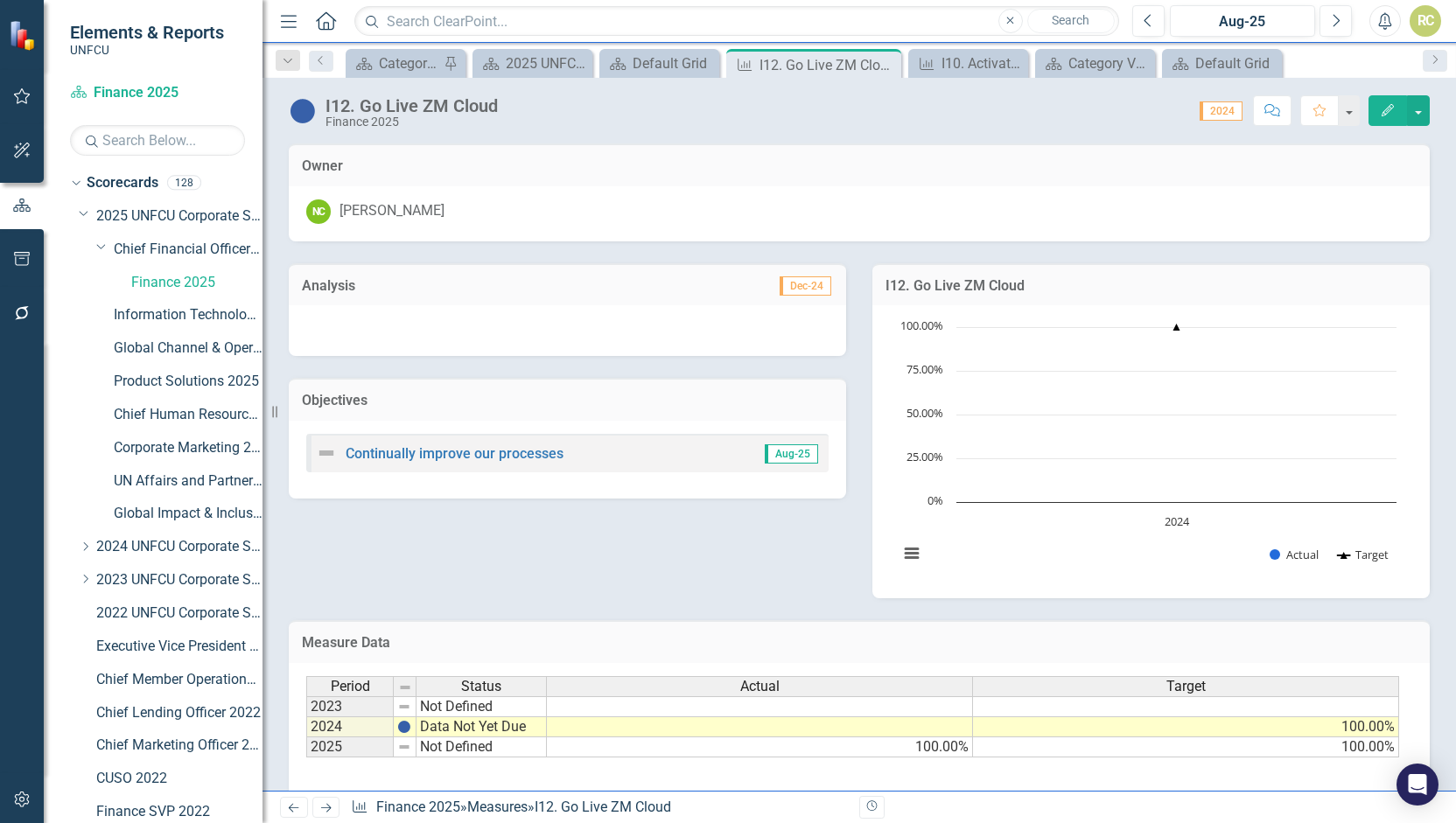
scroll to position [102, 0]
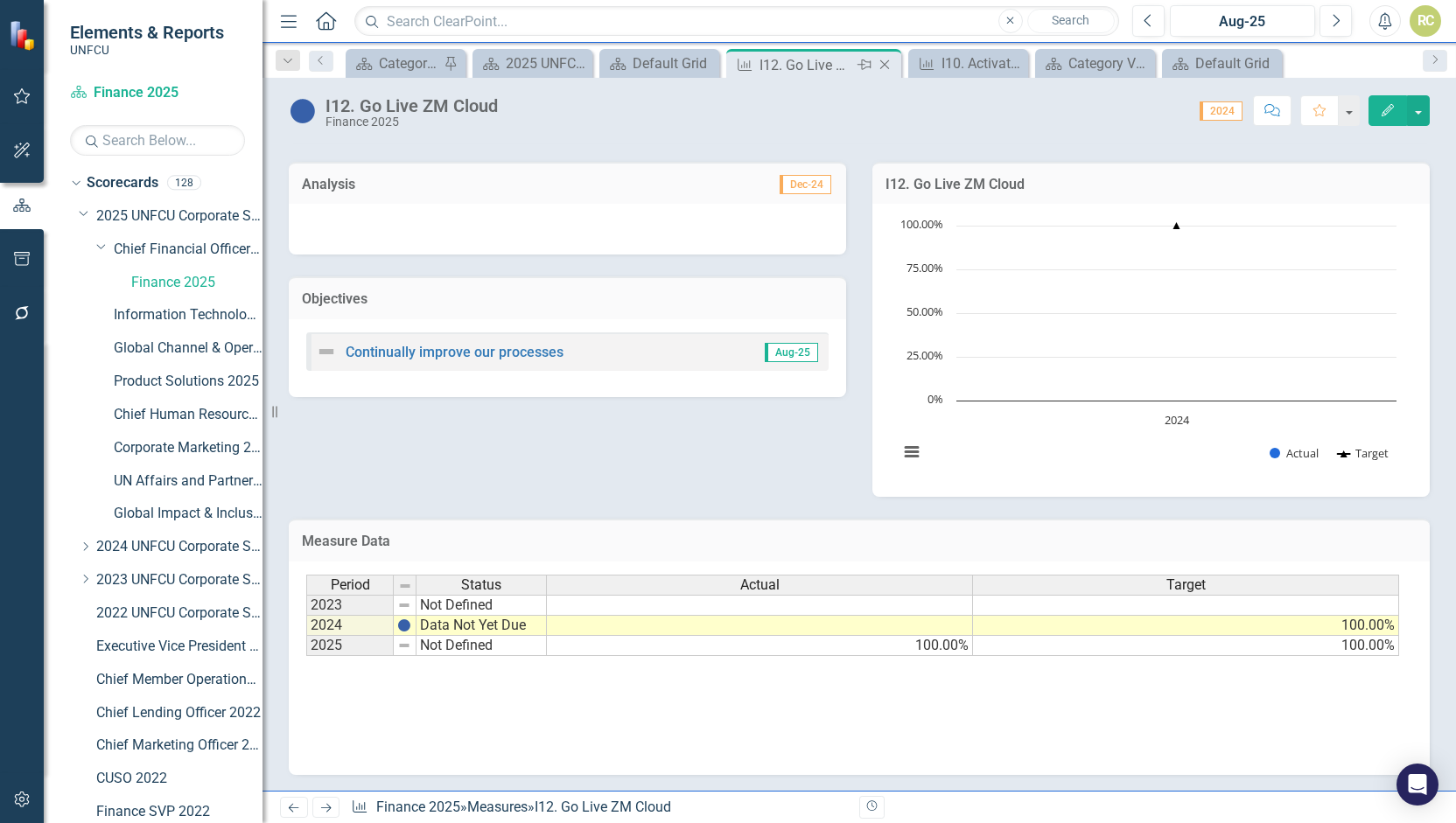
click at [884, 61] on icon "Close" at bounding box center [885, 65] width 18 height 14
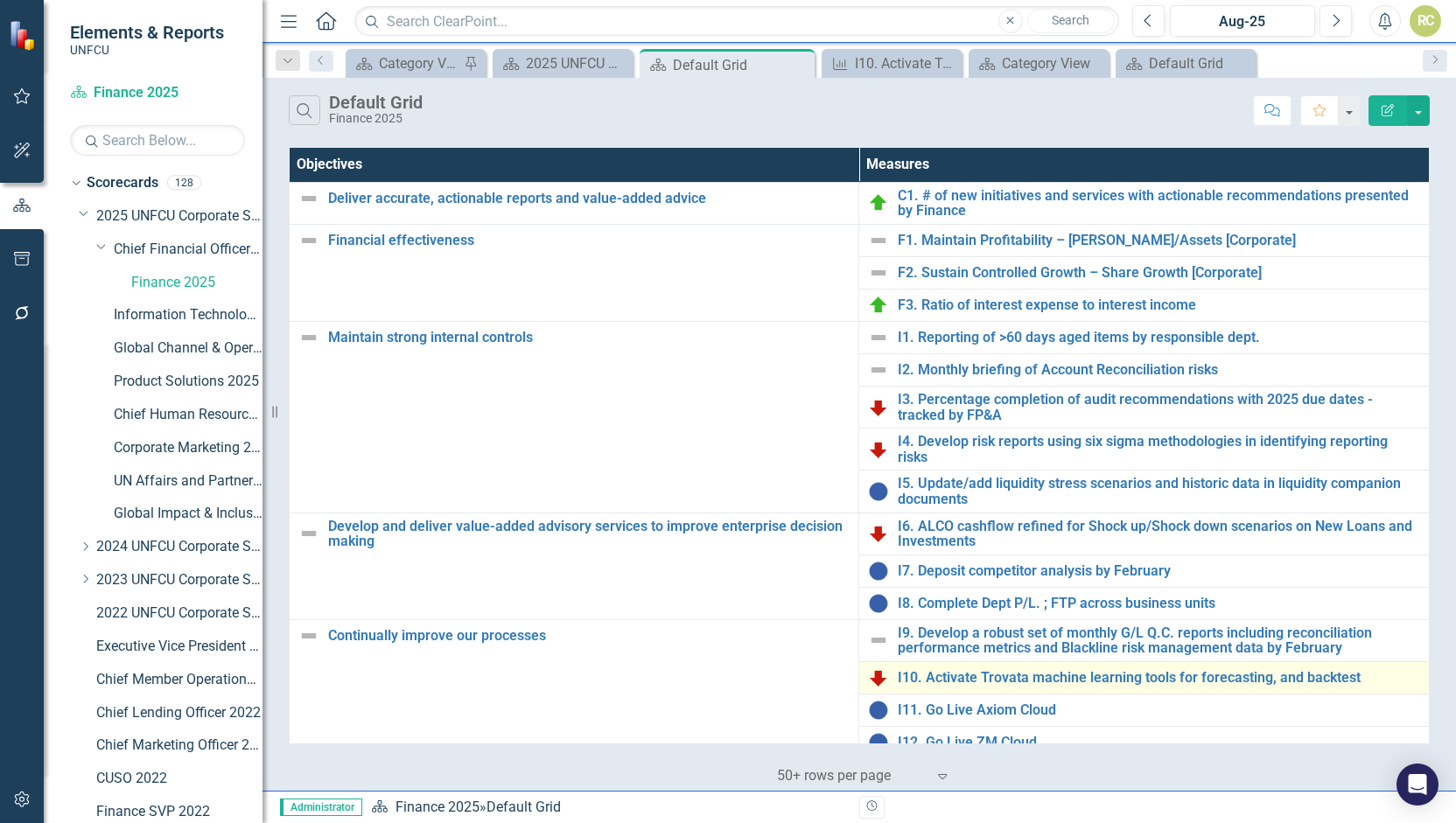
scroll to position [173, 0]
